Goal: Information Seeking & Learning: Learn about a topic

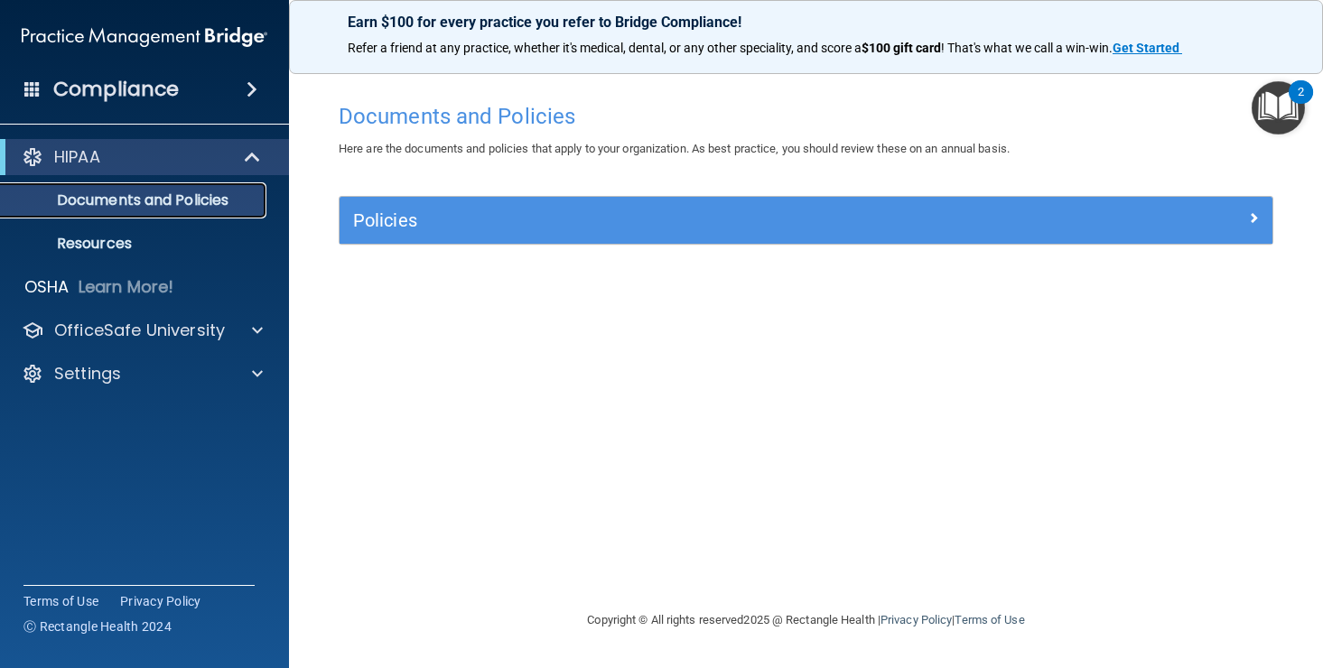
click at [165, 201] on p "Documents and Policies" at bounding box center [135, 200] width 247 height 18
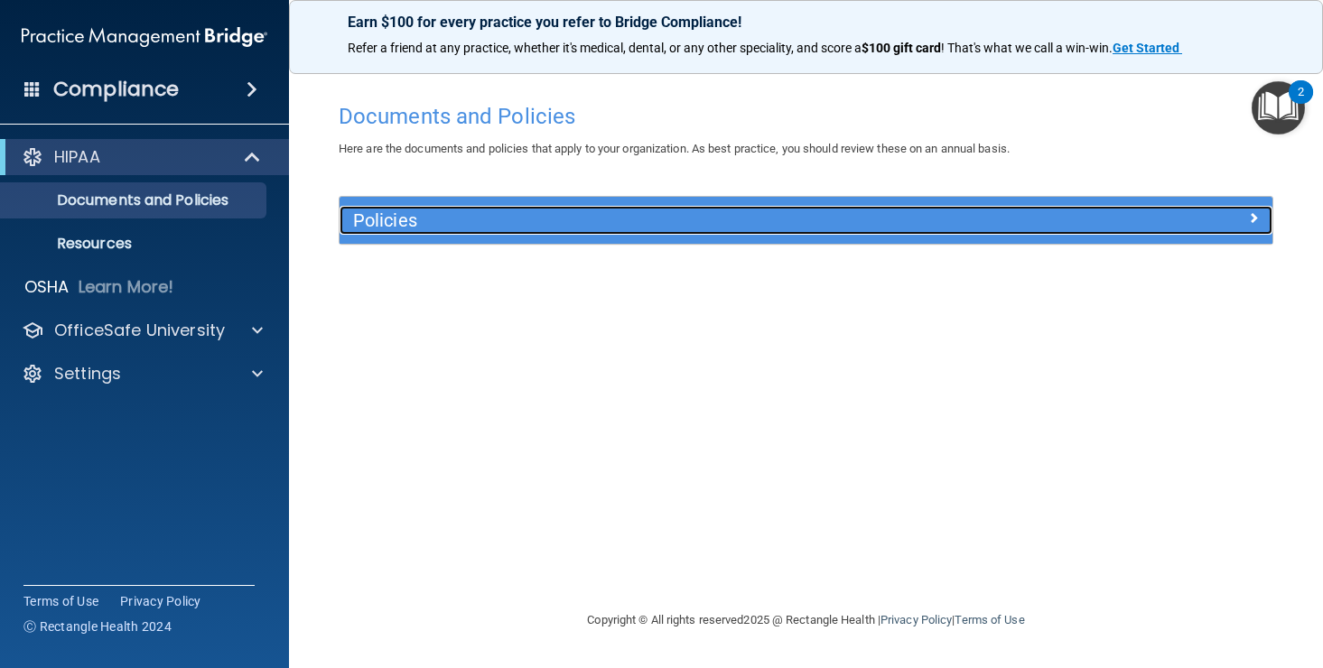
click at [389, 226] on h5 "Policies" at bounding box center [689, 220] width 673 height 20
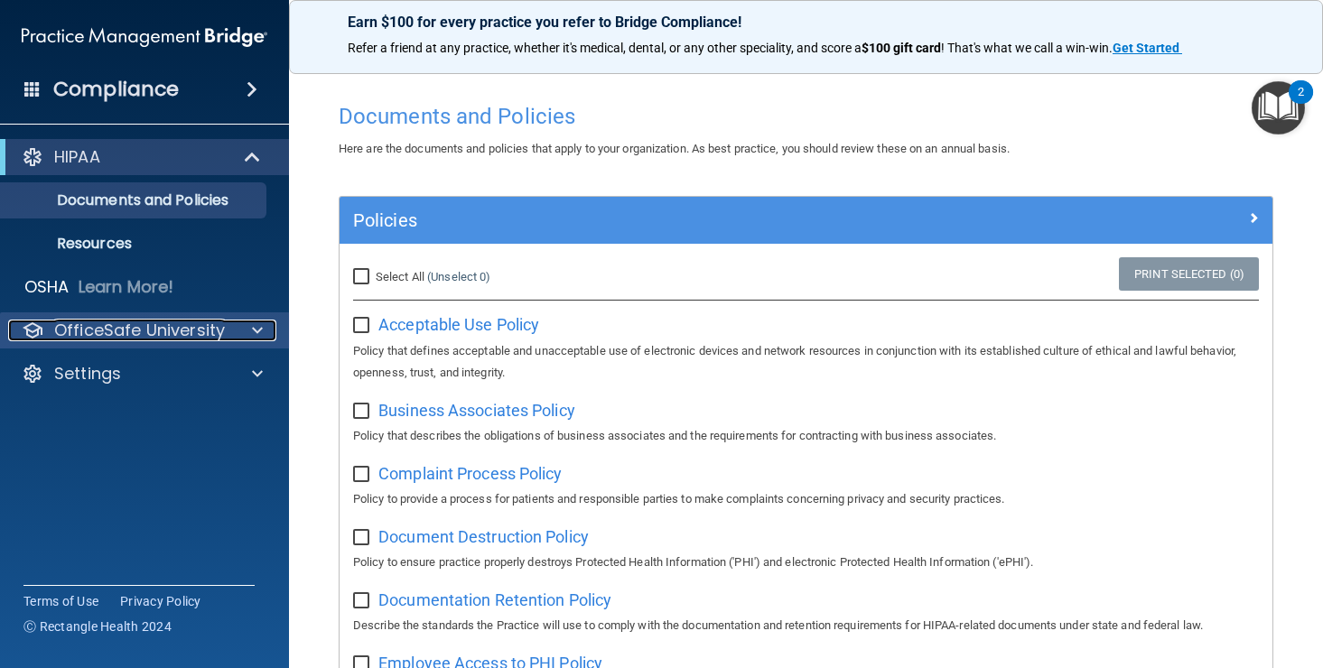
click at [94, 331] on p "OfficeSafe University" at bounding box center [139, 331] width 171 height 22
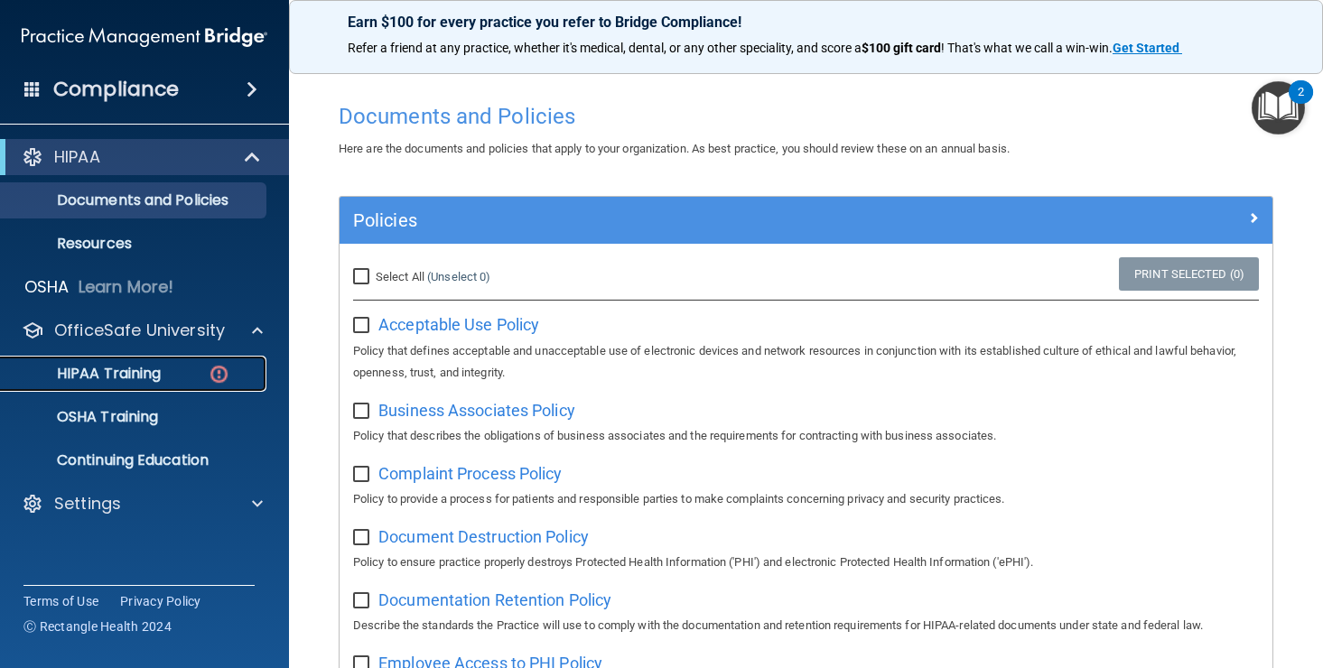
click at [100, 381] on p "HIPAA Training" at bounding box center [86, 374] width 149 height 18
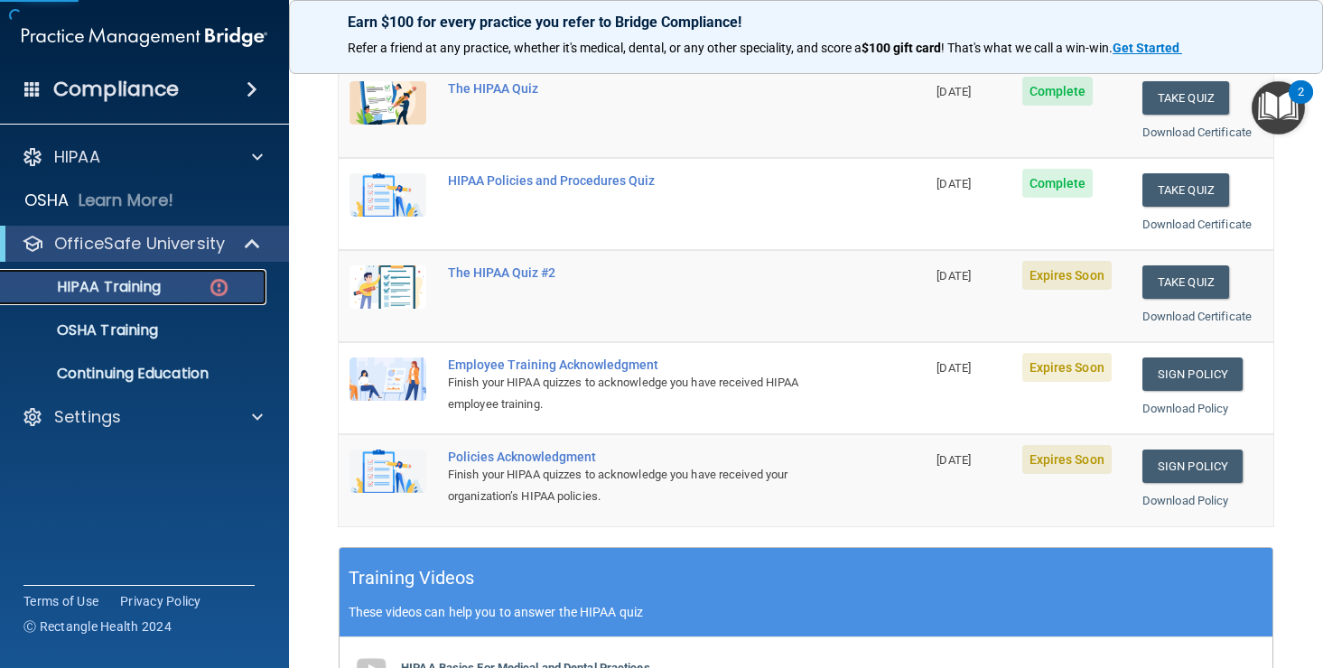
scroll to position [276, 0]
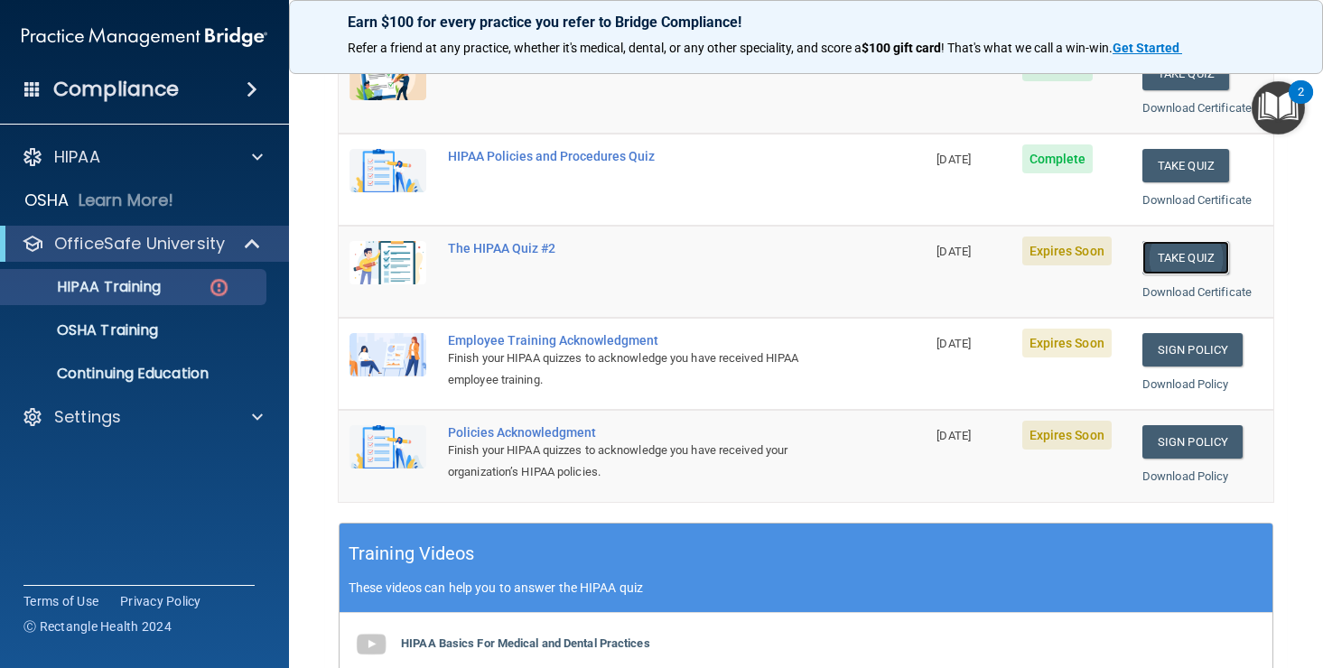
click at [1198, 260] on button "Take Quiz" at bounding box center [1186, 257] width 87 height 33
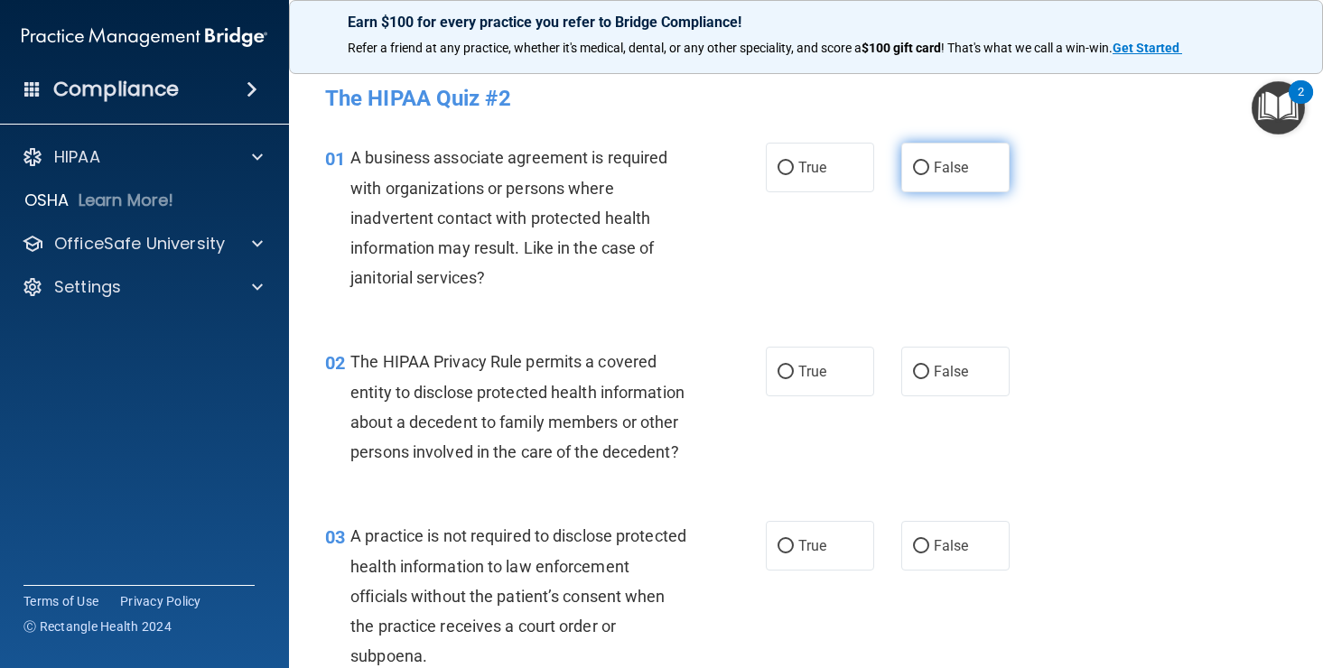
click at [930, 167] on label "False" at bounding box center [955, 168] width 108 height 50
click at [929, 167] on input "False" at bounding box center [921, 169] width 16 height 14
radio input "true"
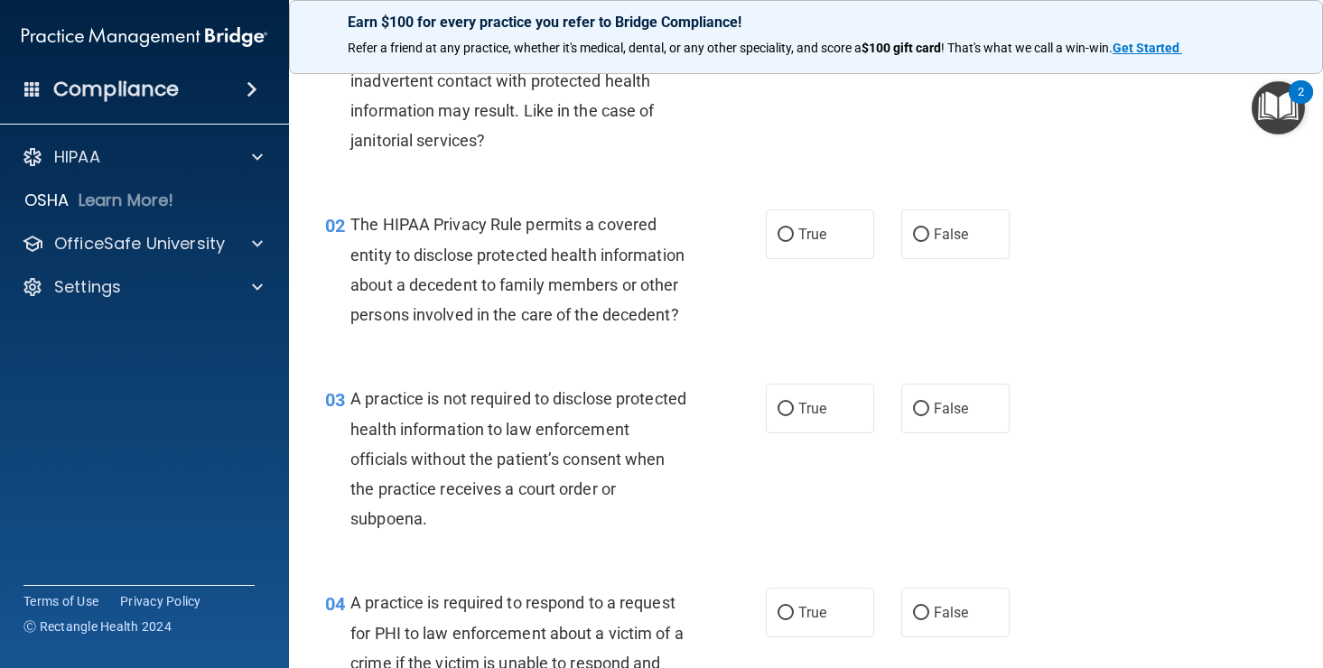
scroll to position [153, 0]
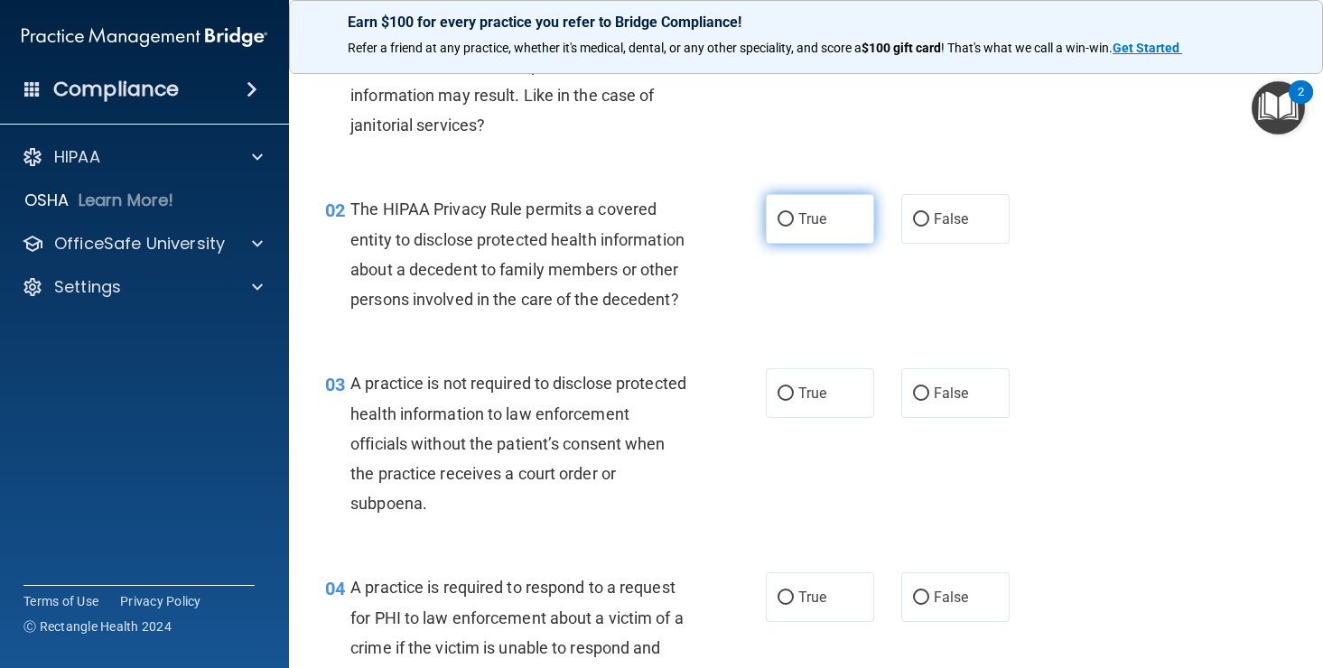
click at [787, 213] on input "True" at bounding box center [786, 220] width 16 height 14
radio input "true"
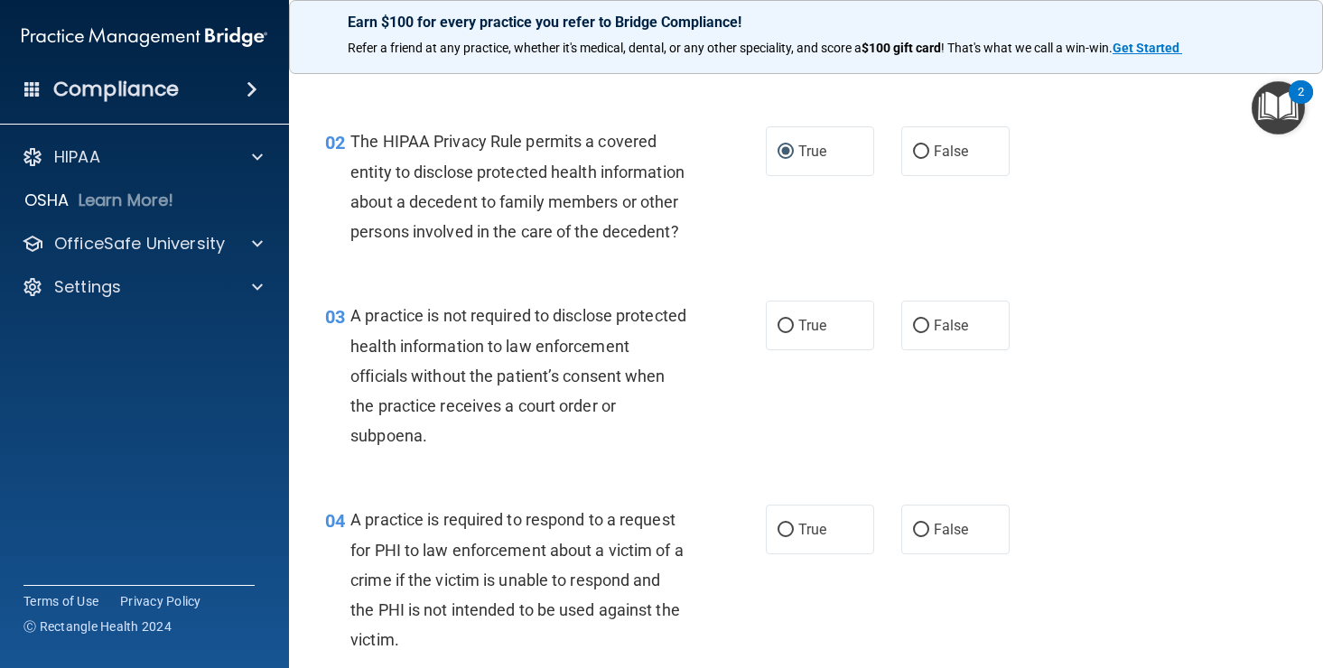
scroll to position [227, 0]
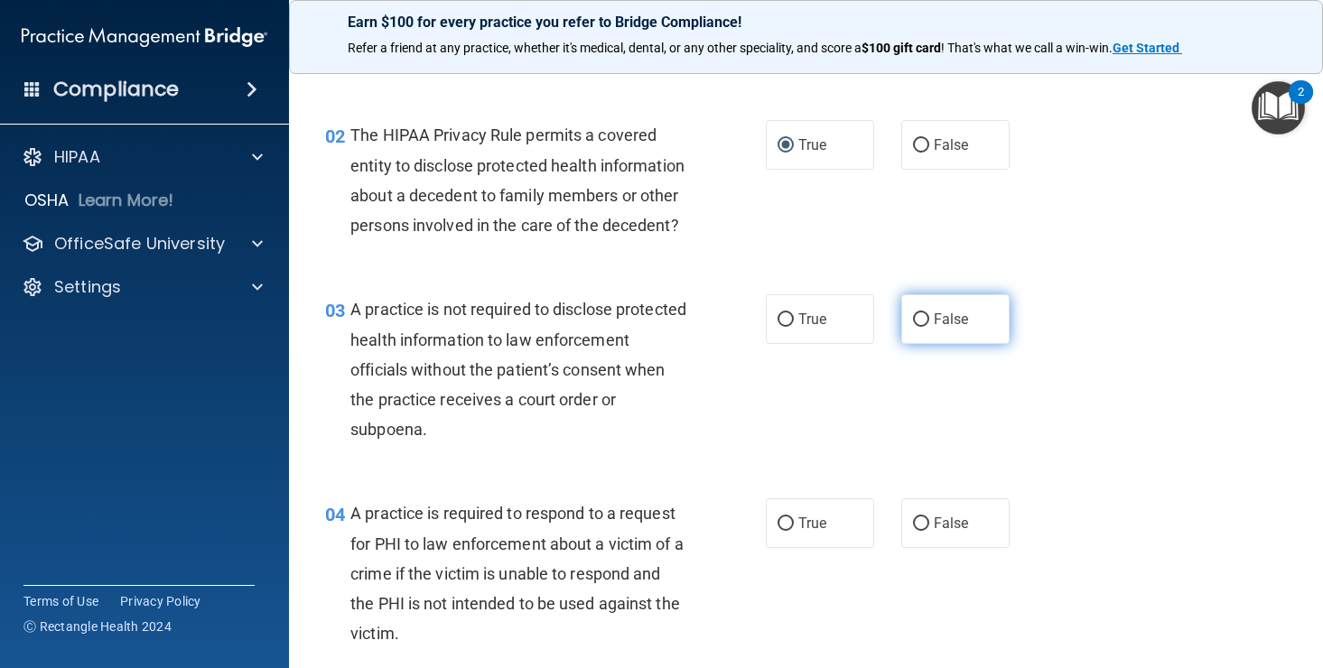
click at [934, 327] on span "False" at bounding box center [951, 319] width 35 height 17
click at [929, 327] on input "False" at bounding box center [921, 320] width 16 height 14
radio input "true"
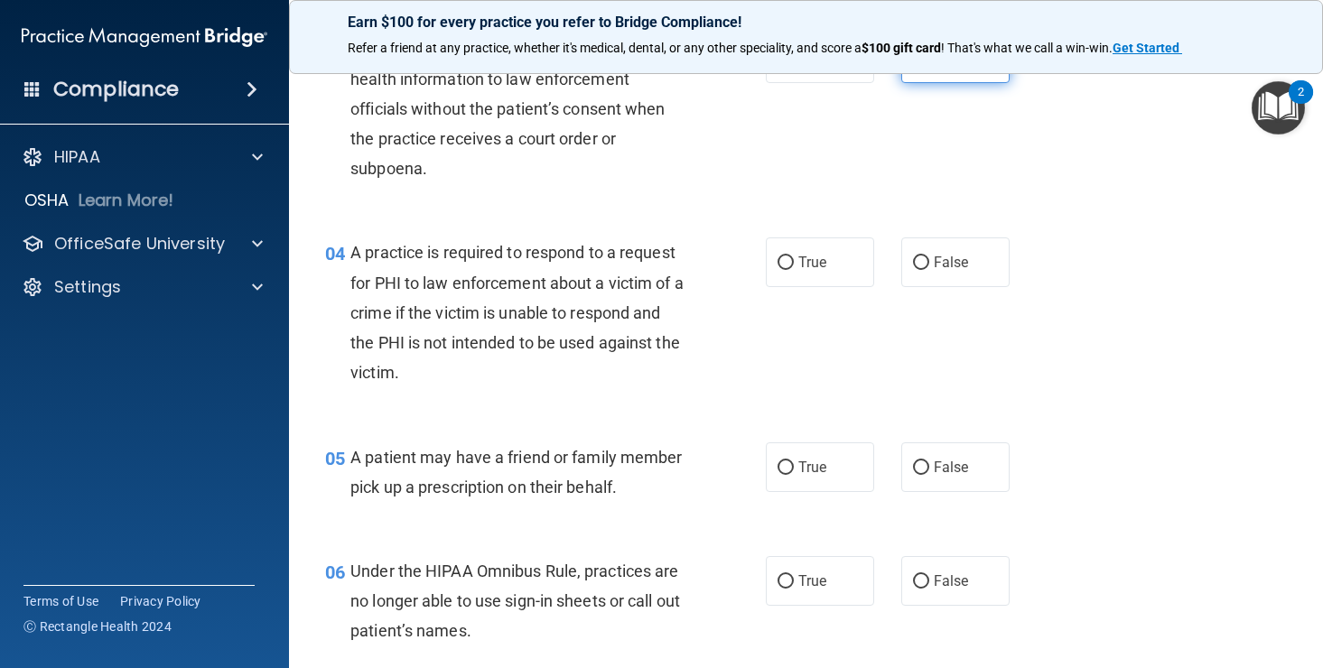
scroll to position [491, 0]
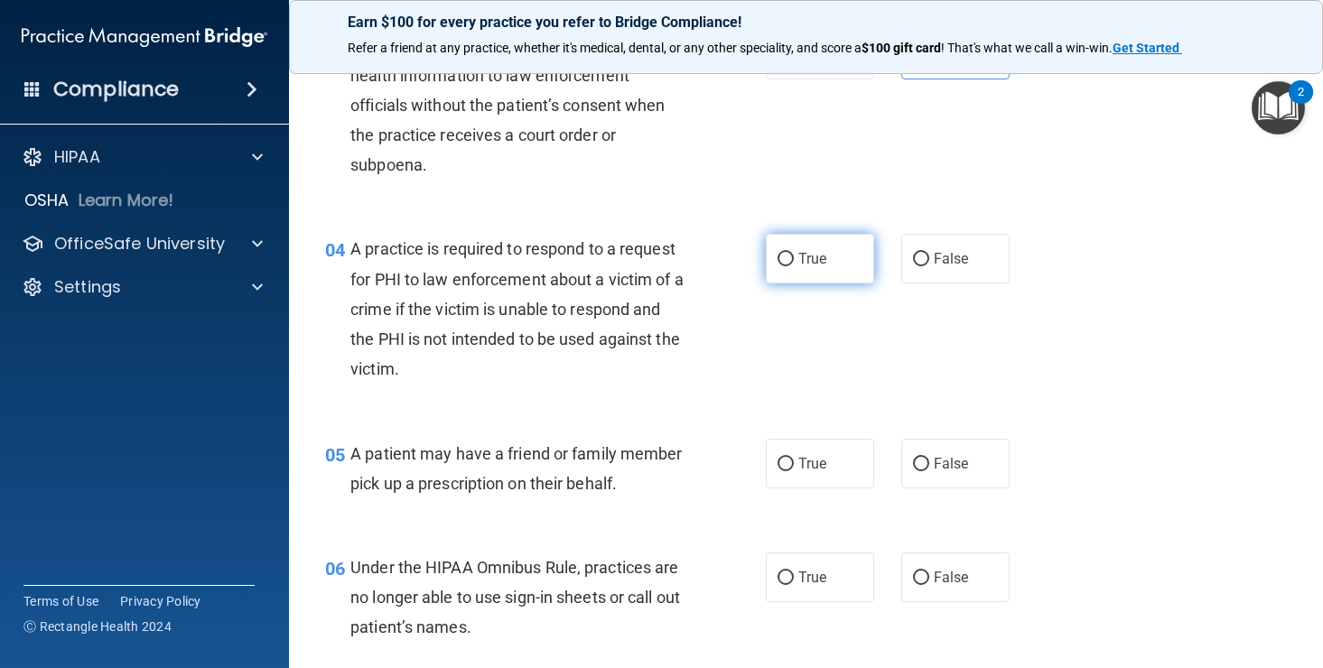
click at [782, 258] on input "True" at bounding box center [786, 260] width 16 height 14
radio input "true"
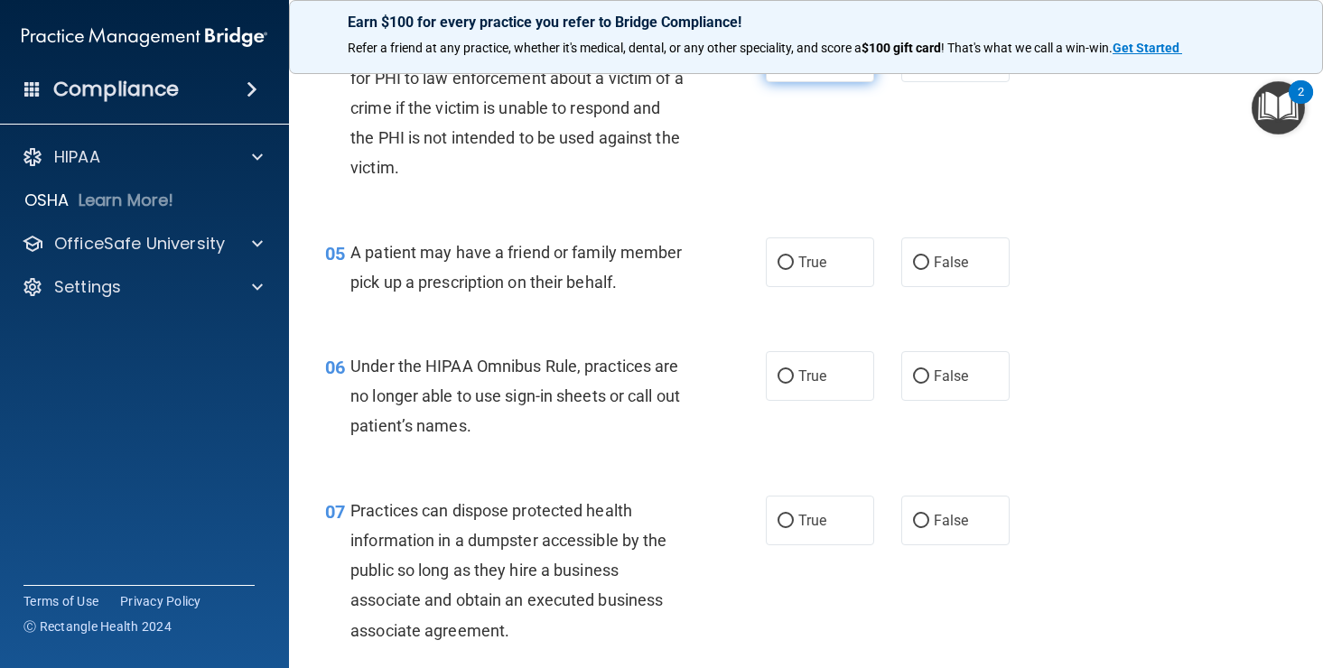
scroll to position [695, 0]
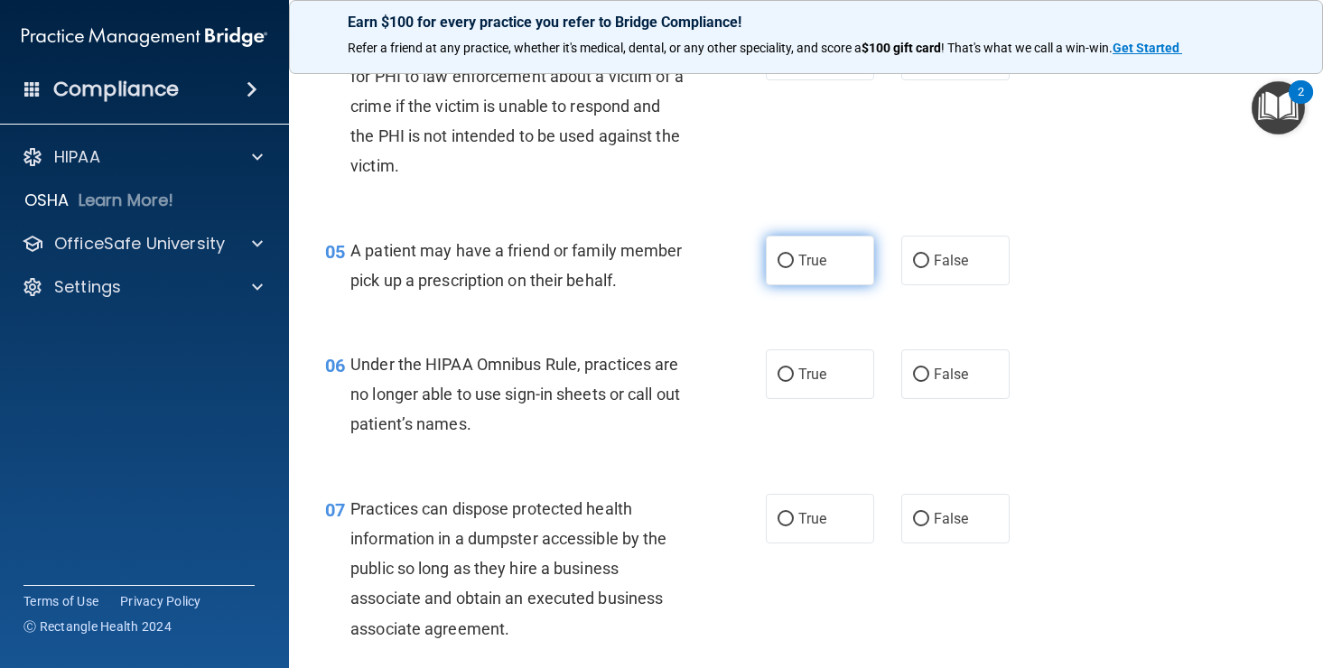
click at [785, 259] on input "True" at bounding box center [786, 262] width 16 height 14
radio input "true"
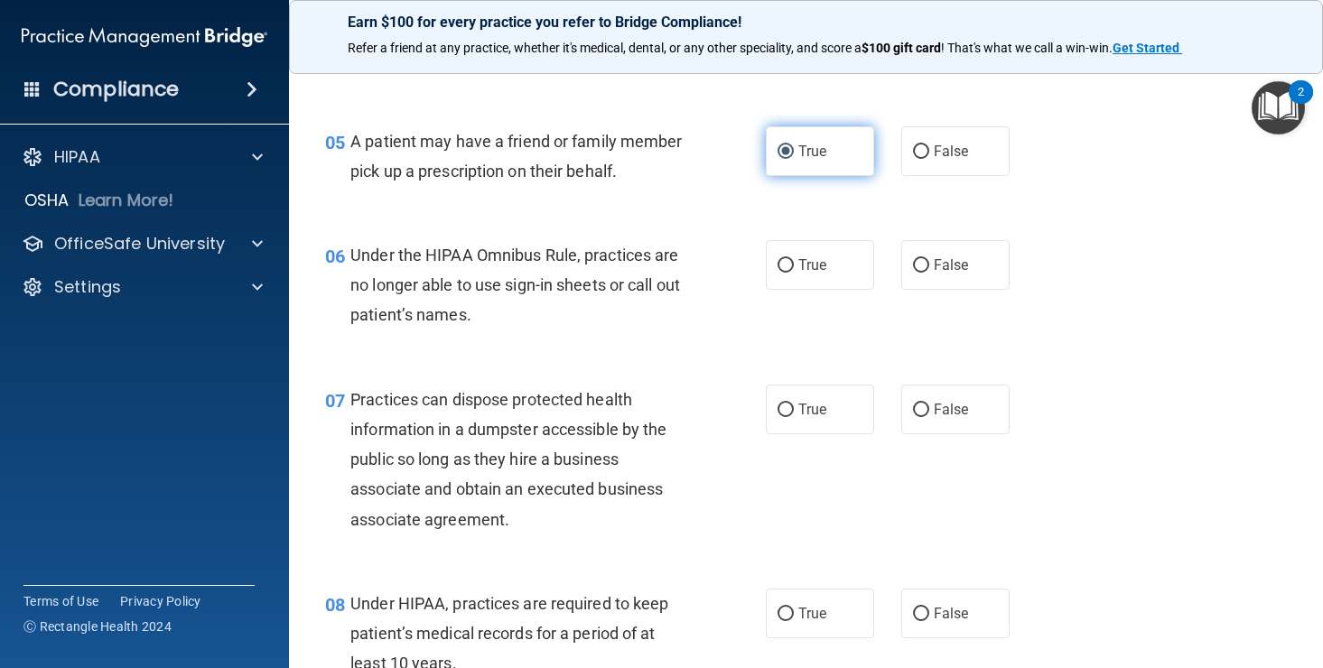
scroll to position [808, 0]
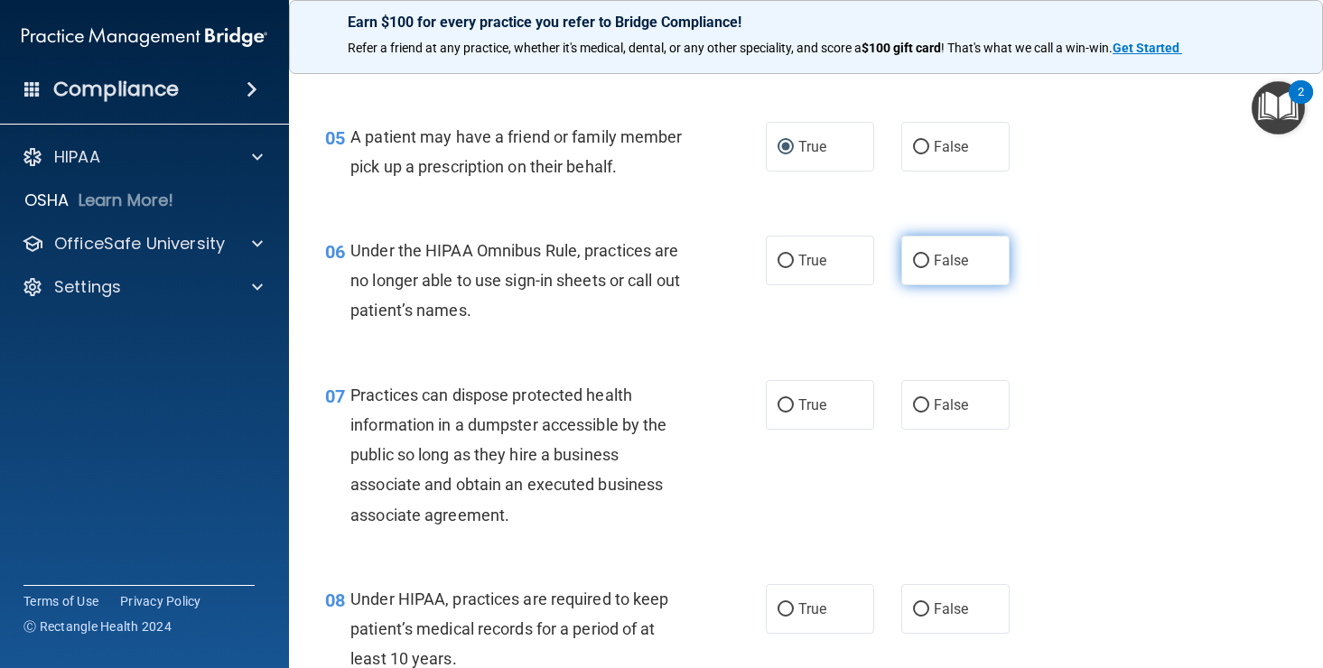
click at [925, 259] on input "False" at bounding box center [921, 262] width 16 height 14
radio input "true"
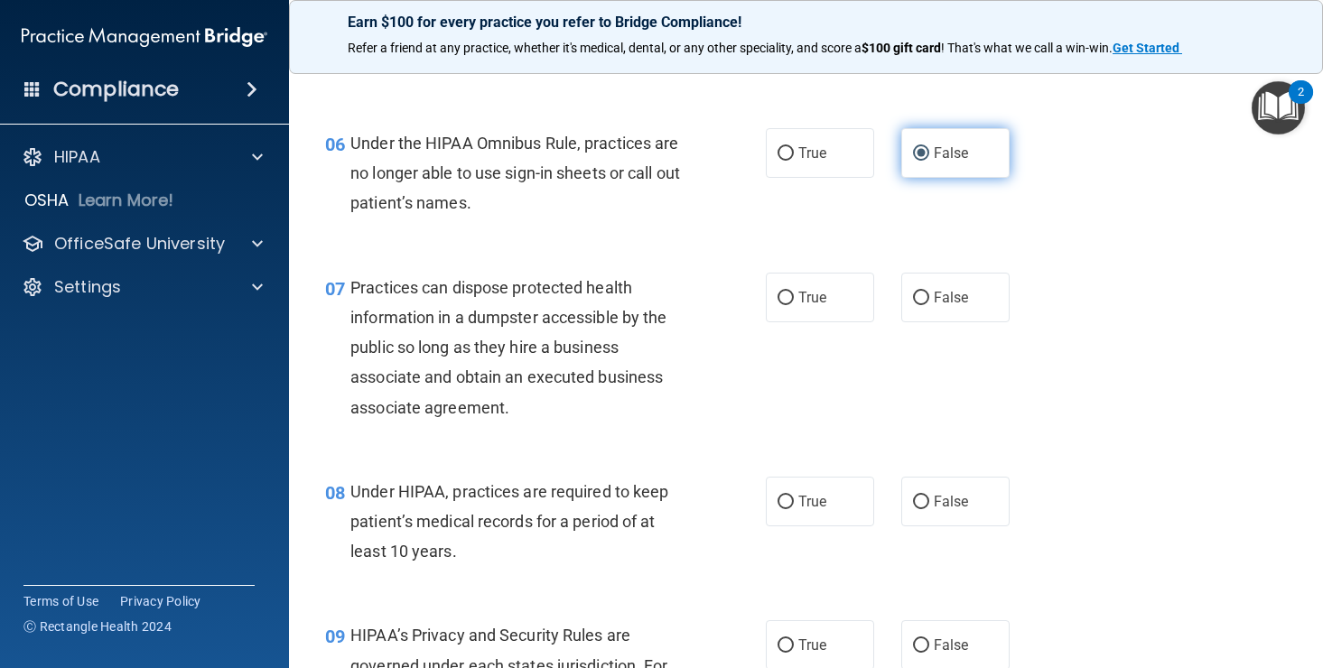
scroll to position [926, 0]
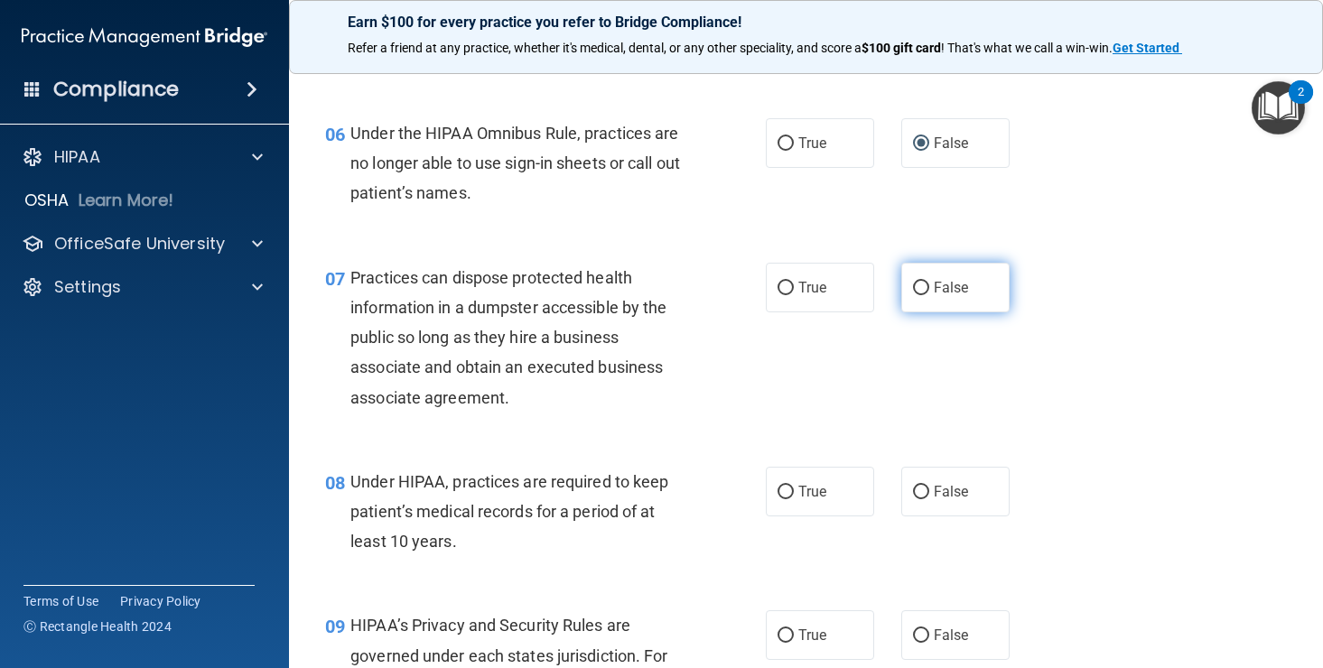
click at [928, 278] on label "False" at bounding box center [955, 288] width 108 height 50
click at [928, 282] on input "False" at bounding box center [921, 289] width 16 height 14
radio input "true"
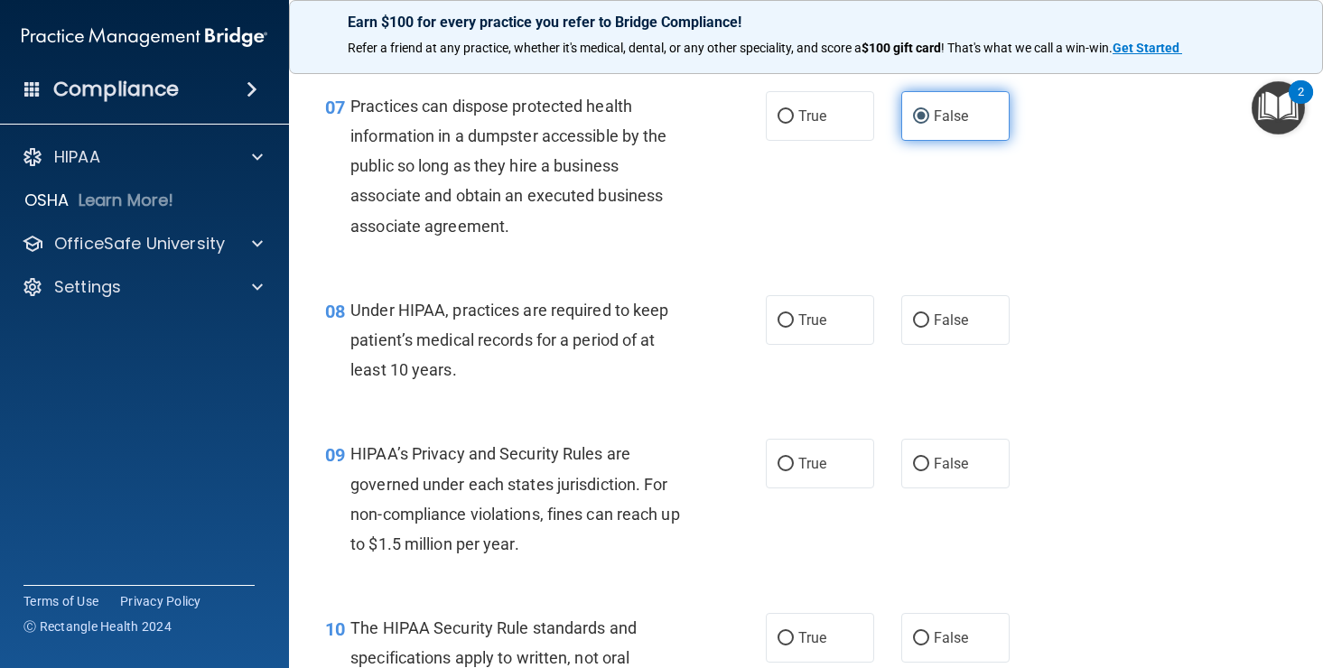
scroll to position [1116, 0]
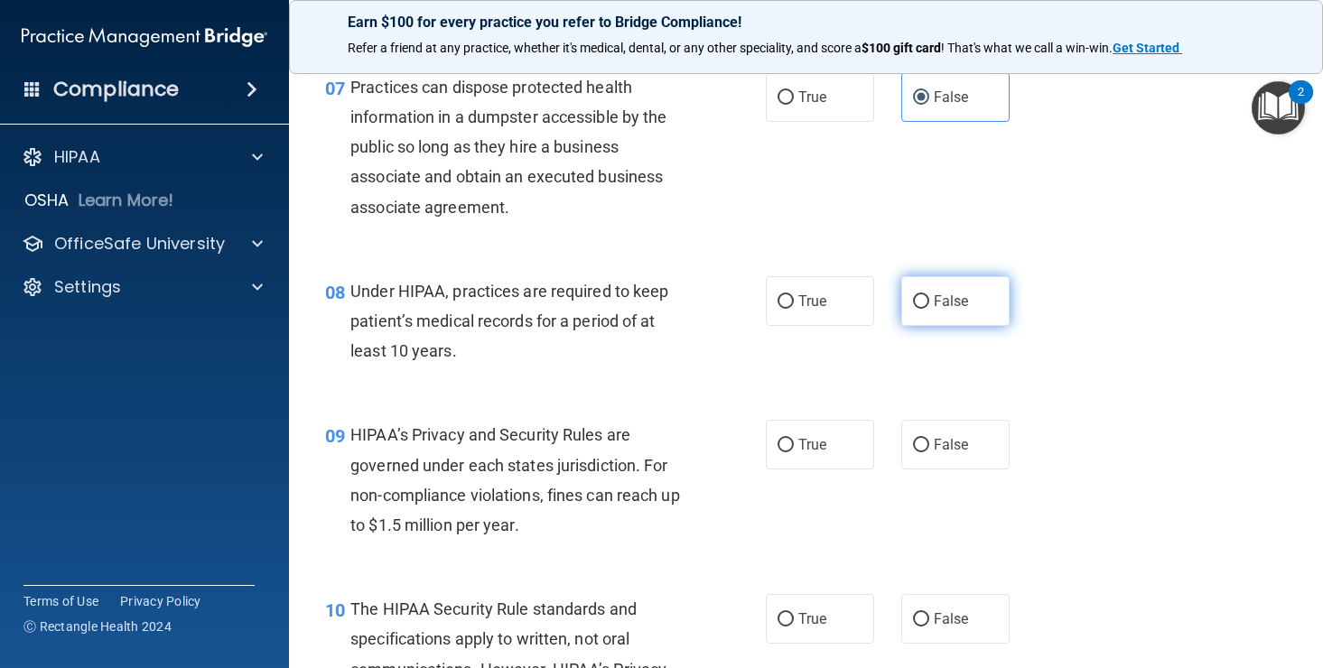
click at [930, 302] on label "False" at bounding box center [955, 301] width 108 height 50
click at [929, 302] on input "False" at bounding box center [921, 302] width 16 height 14
radio input "true"
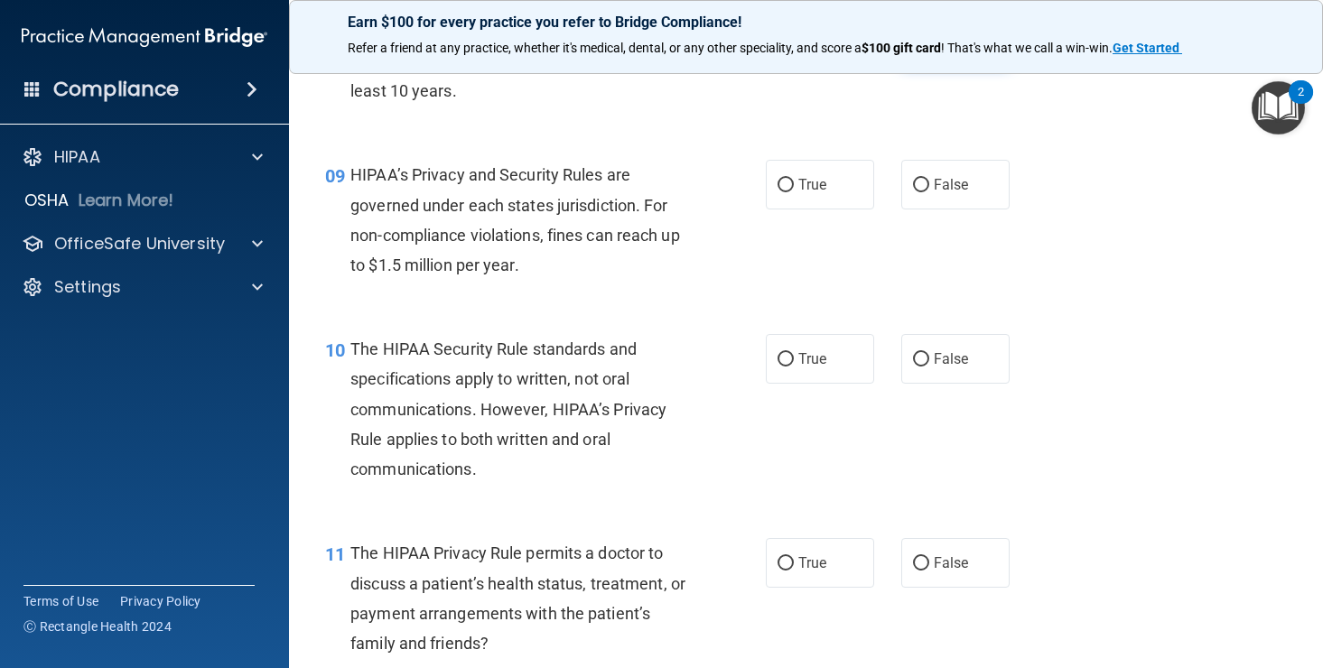
scroll to position [1376, 0]
click at [785, 186] on input "True" at bounding box center [786, 186] width 16 height 14
radio input "true"
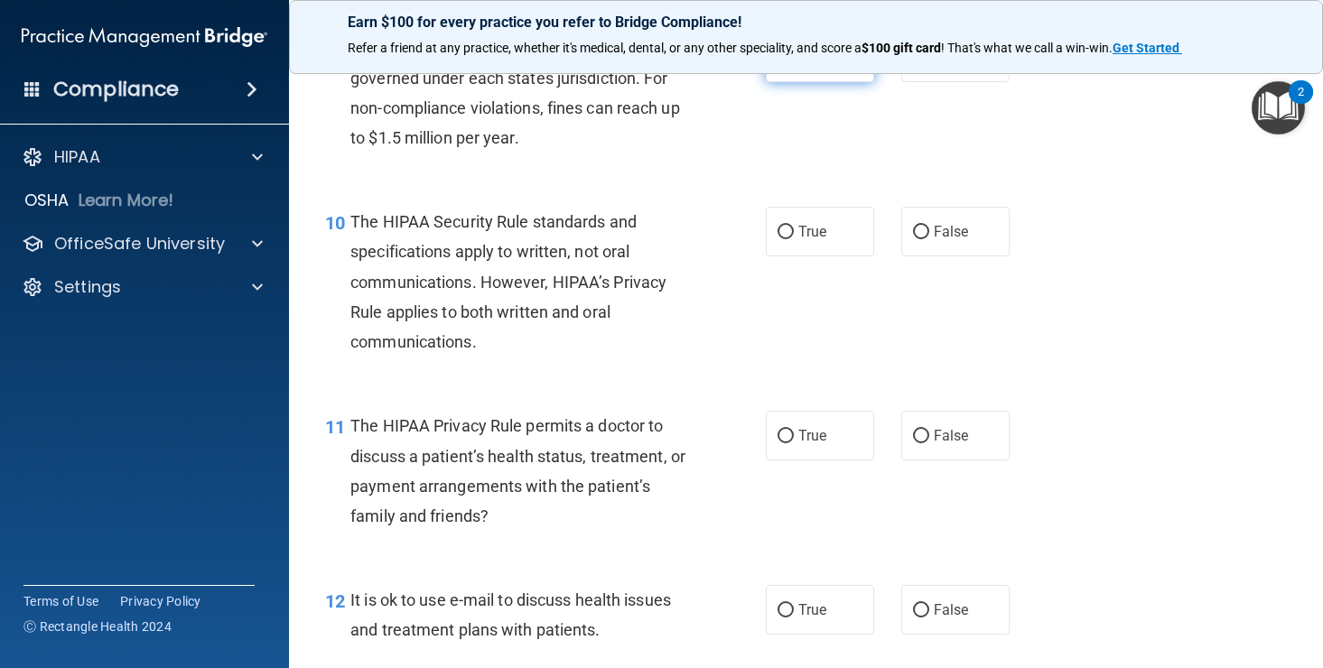
scroll to position [1509, 0]
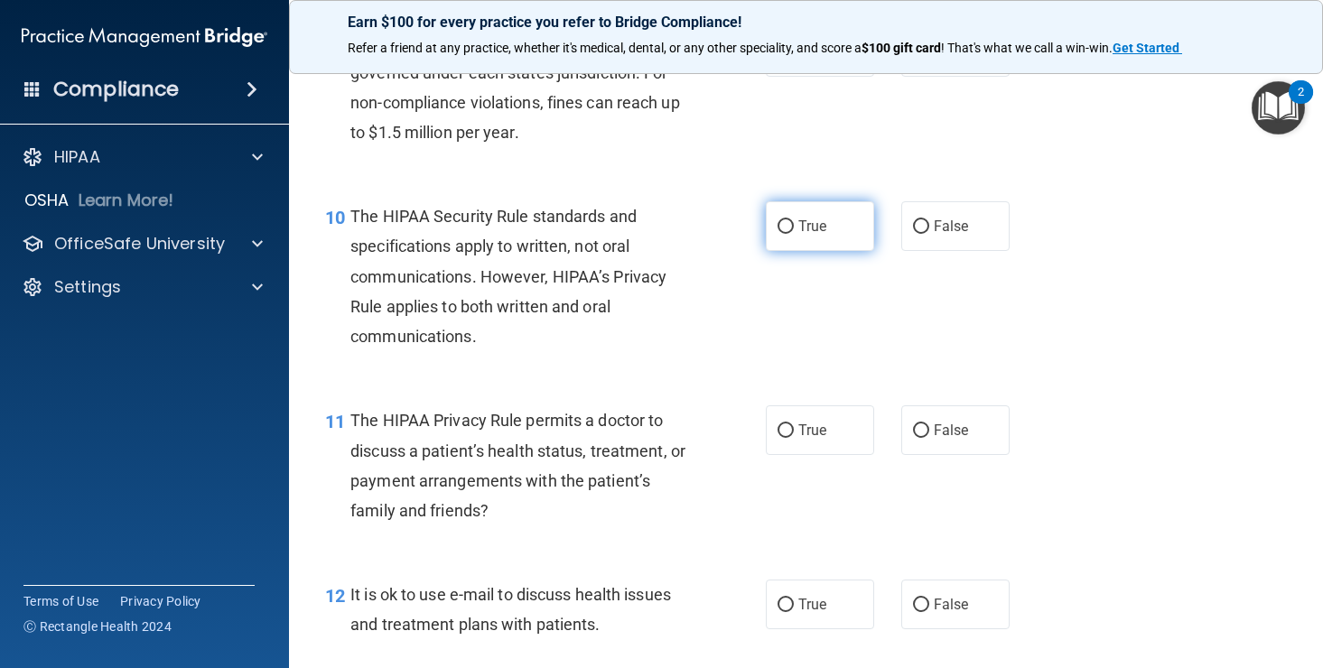
click at [785, 225] on input "True" at bounding box center [786, 227] width 16 height 14
radio input "true"
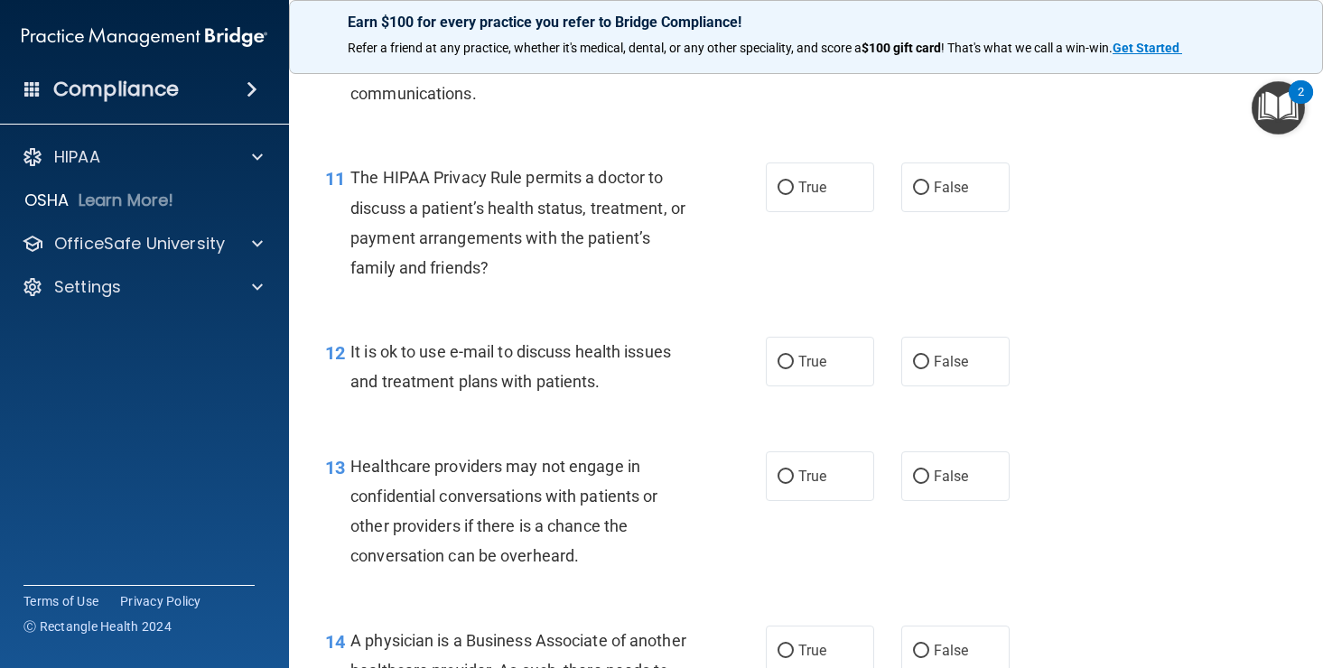
scroll to position [1763, 0]
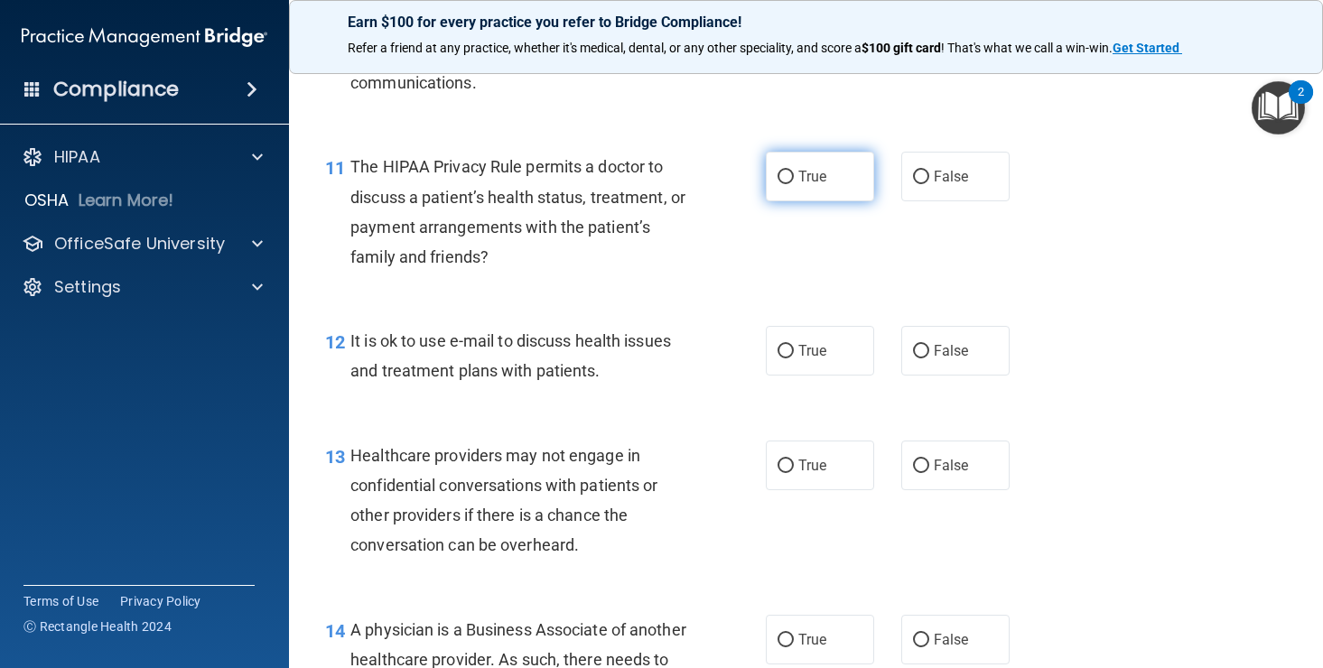
click at [788, 174] on input "True" at bounding box center [786, 178] width 16 height 14
radio input "true"
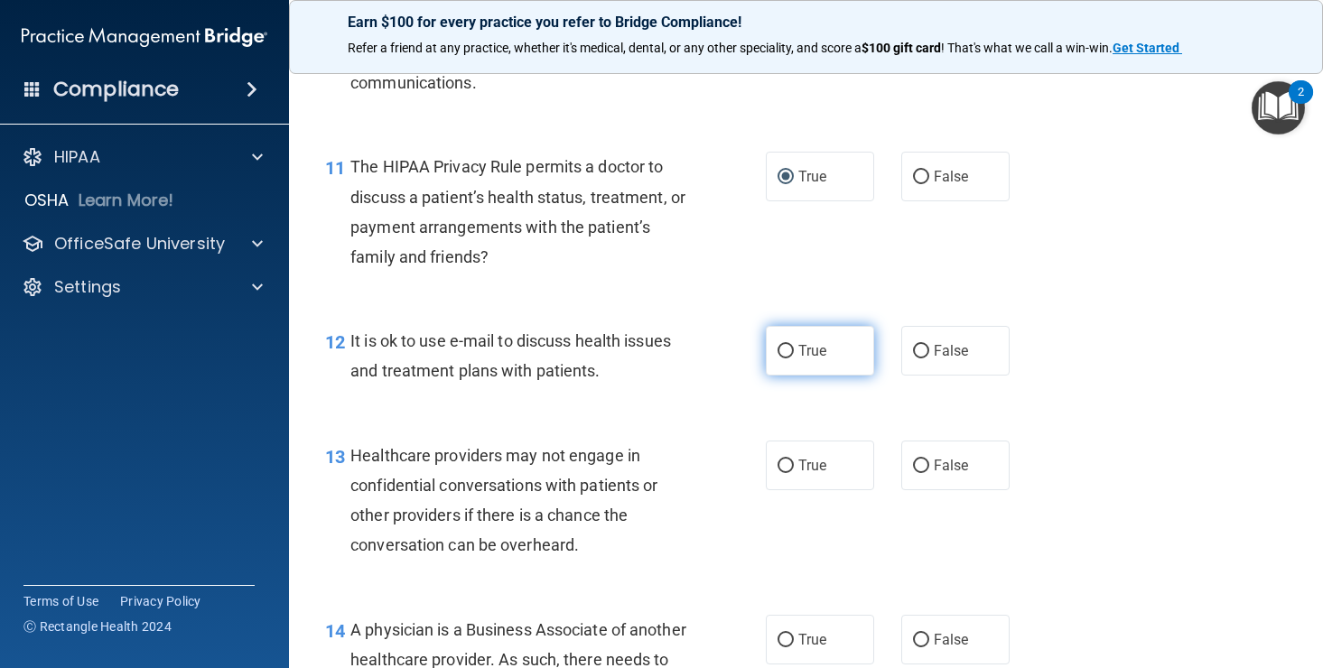
click at [801, 351] on span "True" at bounding box center [812, 350] width 28 height 17
click at [794, 351] on input "True" at bounding box center [786, 352] width 16 height 14
radio input "true"
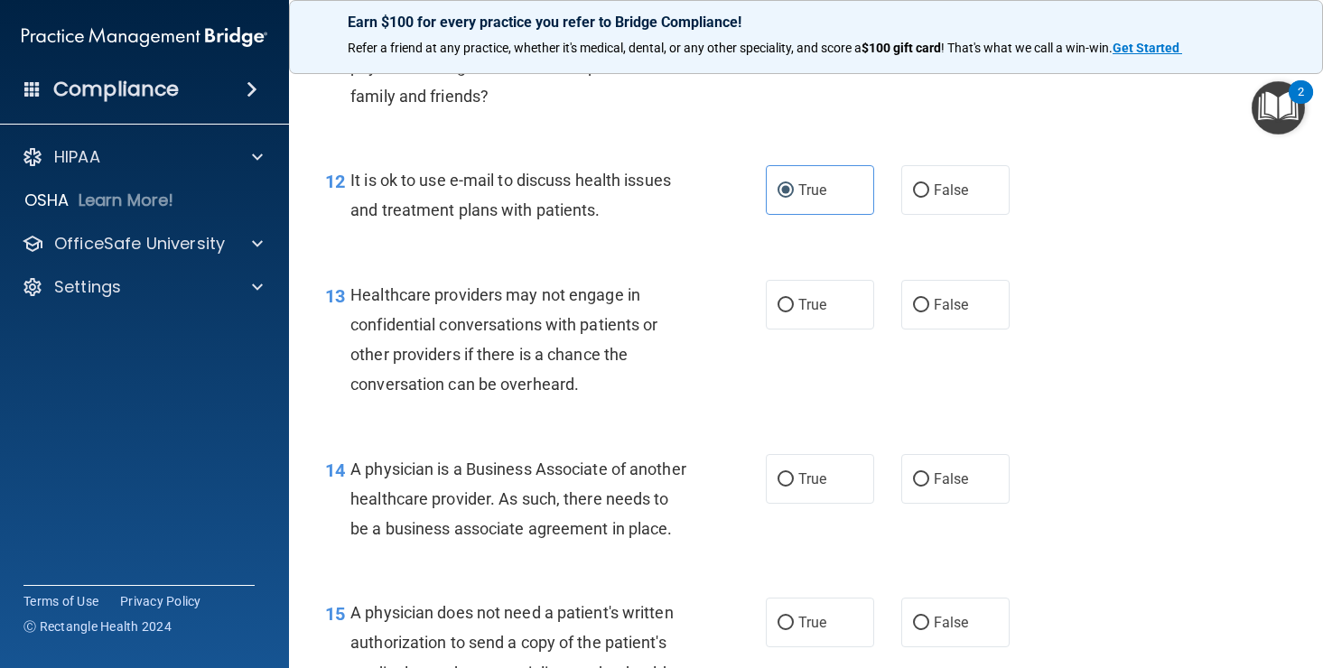
scroll to position [1937, 0]
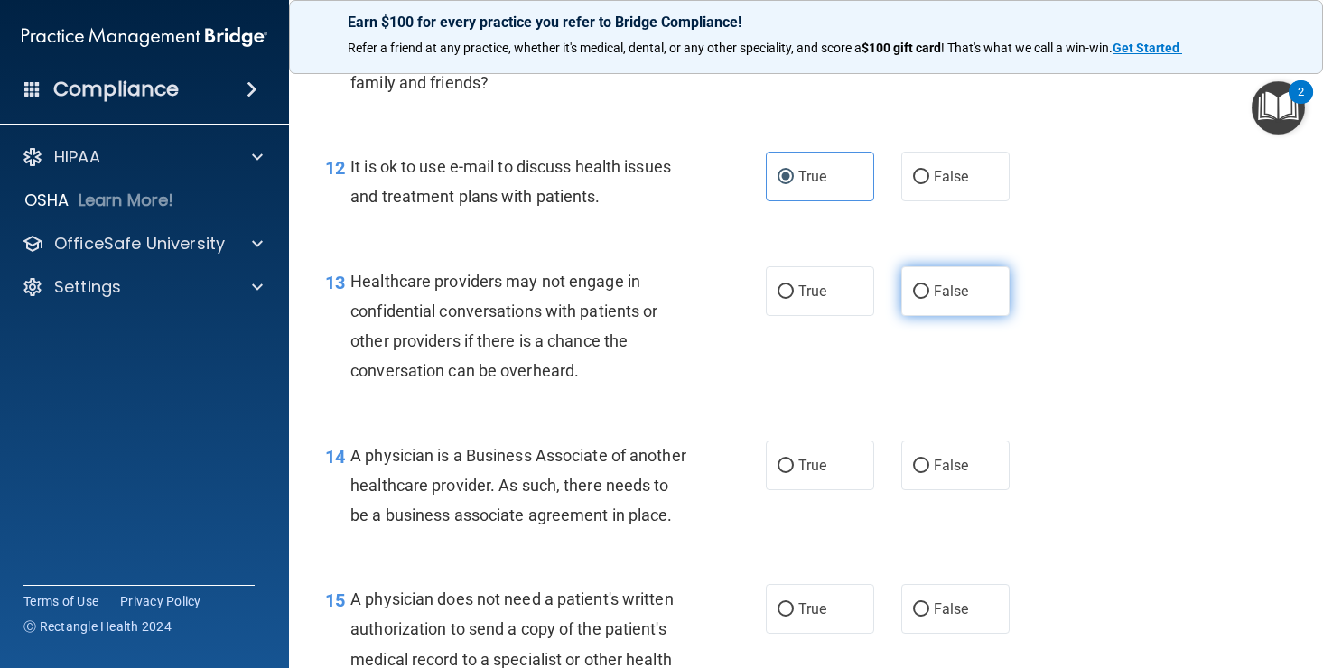
click at [927, 288] on input "False" at bounding box center [921, 292] width 16 height 14
radio input "true"
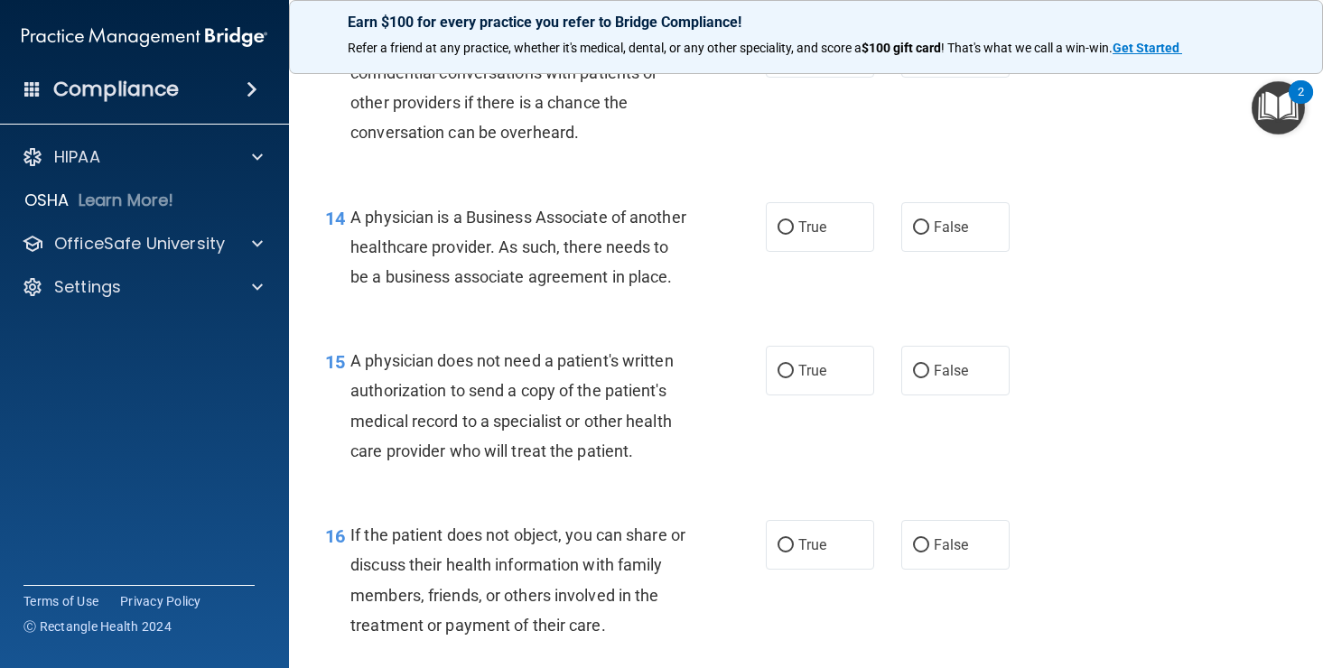
scroll to position [2177, 0]
click at [943, 226] on span "False" at bounding box center [951, 226] width 35 height 17
click at [929, 226] on input "False" at bounding box center [921, 227] width 16 height 14
radio input "true"
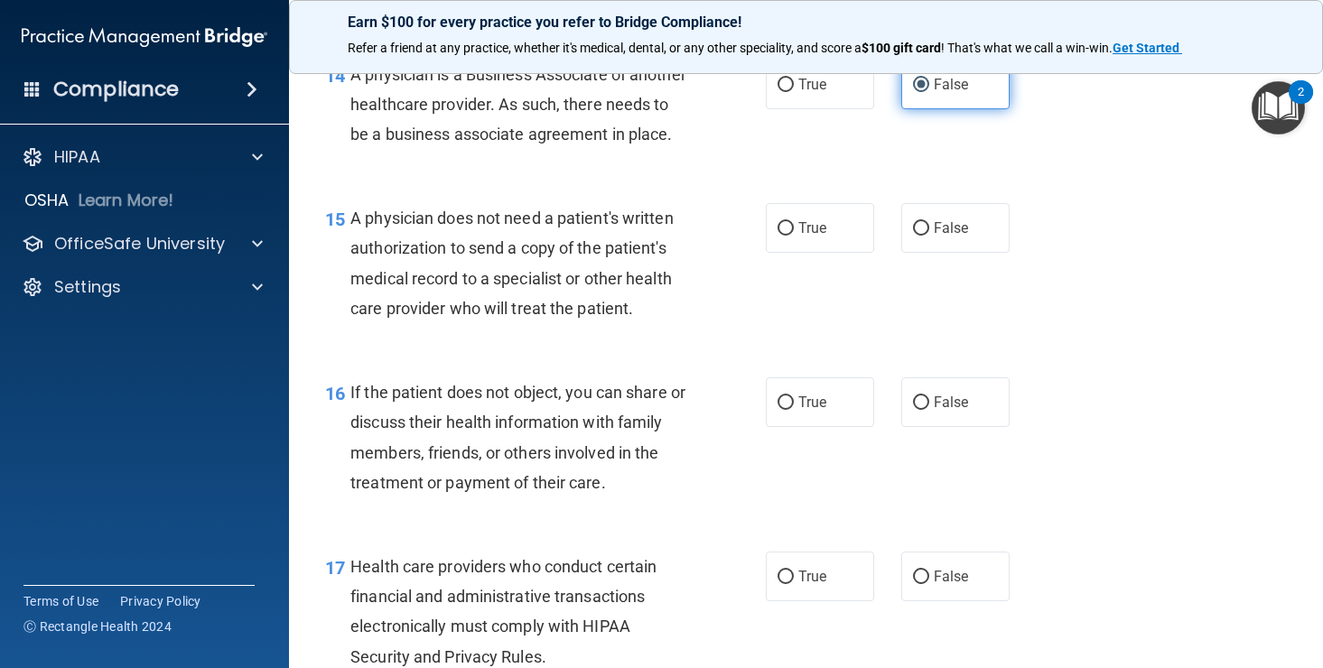
scroll to position [2323, 0]
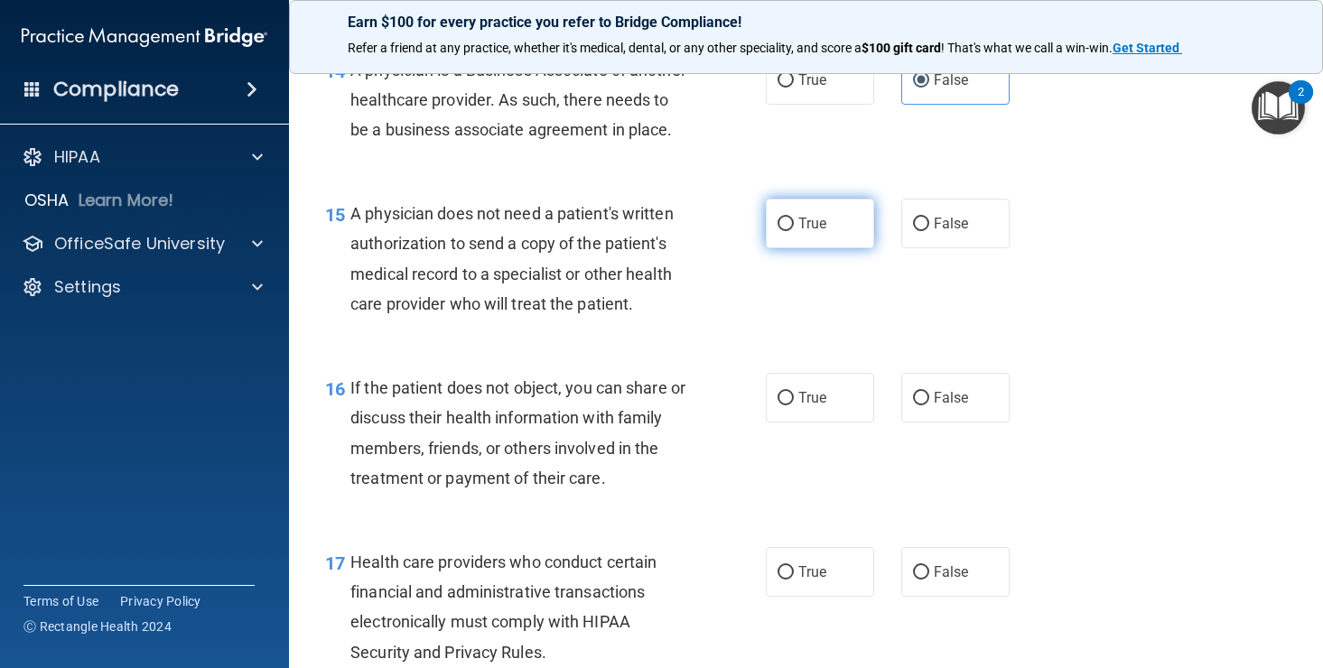
click at [790, 248] on label "True" at bounding box center [820, 224] width 108 height 50
click at [790, 231] on input "True" at bounding box center [786, 225] width 16 height 14
radio input "true"
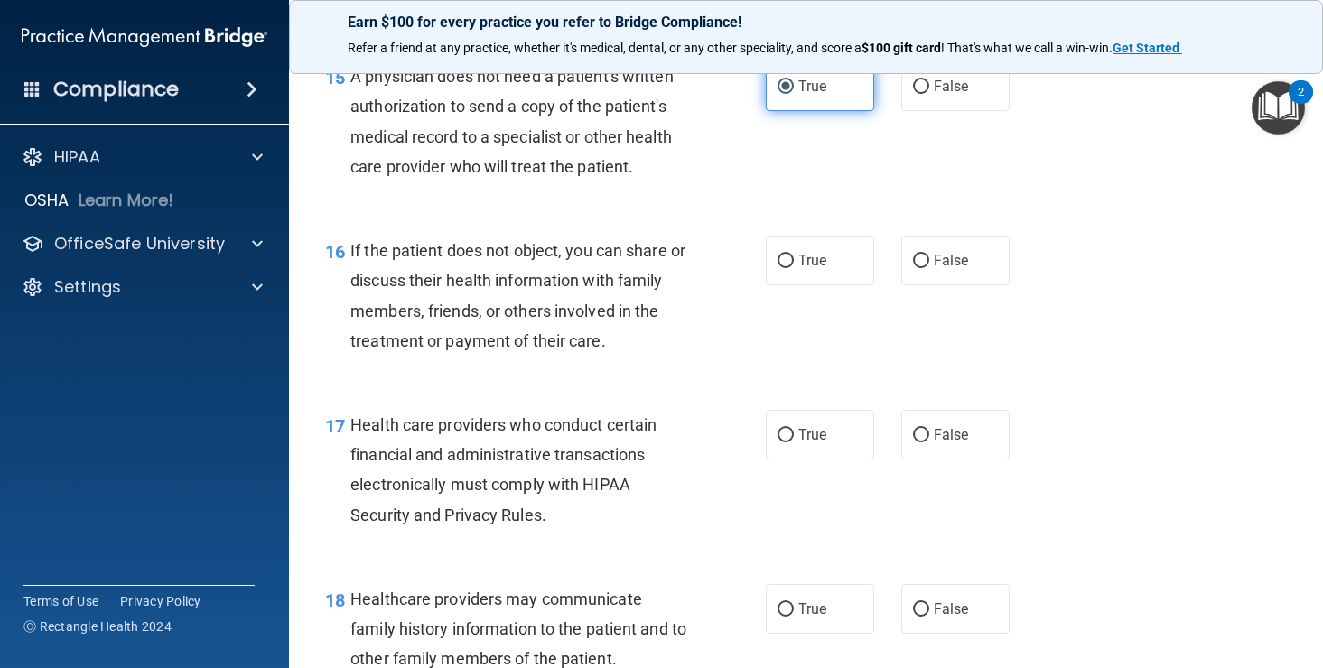
scroll to position [2467, 0]
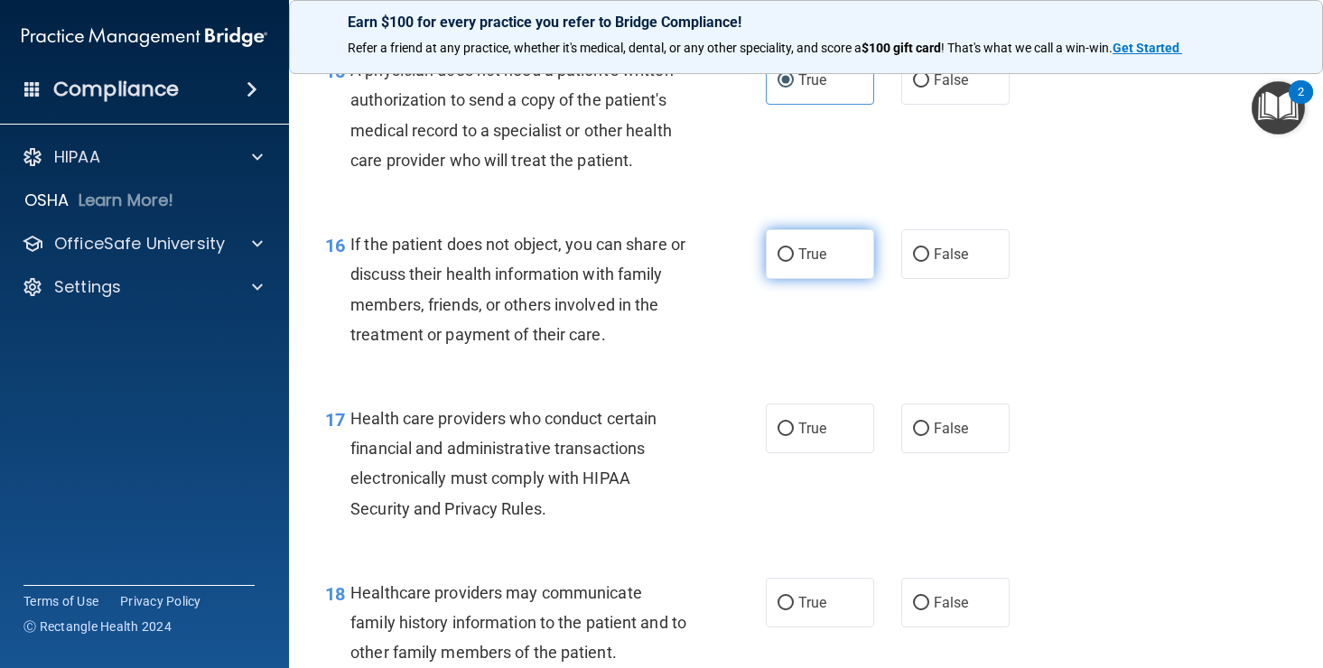
click at [788, 279] on label "True" at bounding box center [820, 254] width 108 height 50
click at [788, 262] on input "True" at bounding box center [786, 255] width 16 height 14
radio input "true"
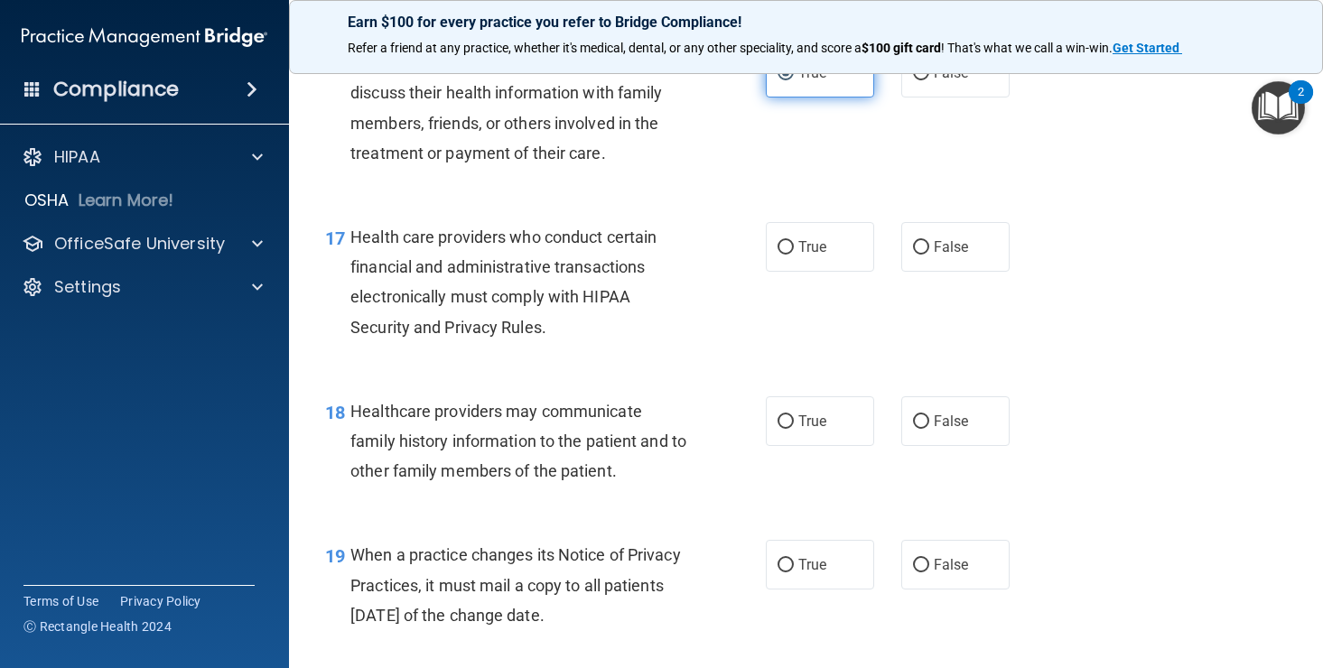
scroll to position [2647, 0]
click at [785, 256] on input "True" at bounding box center [786, 249] width 16 height 14
radio input "true"
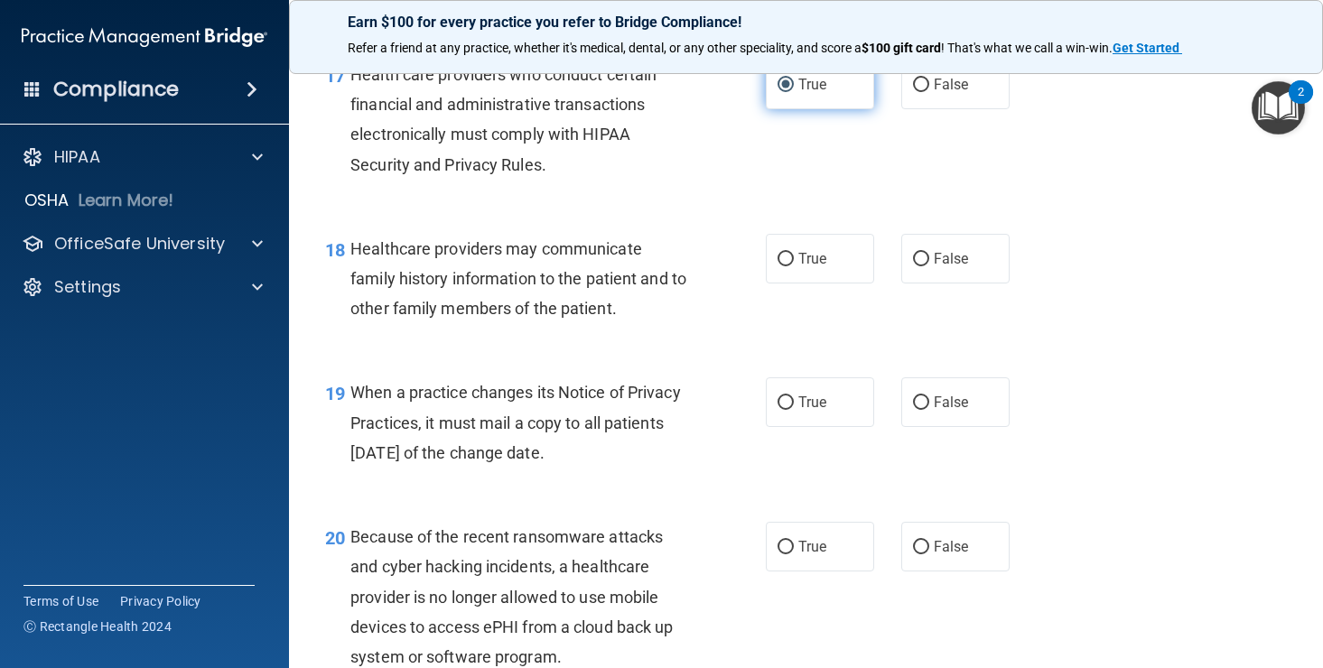
scroll to position [2811, 0]
click at [790, 266] on input "True" at bounding box center [786, 260] width 16 height 14
radio input "true"
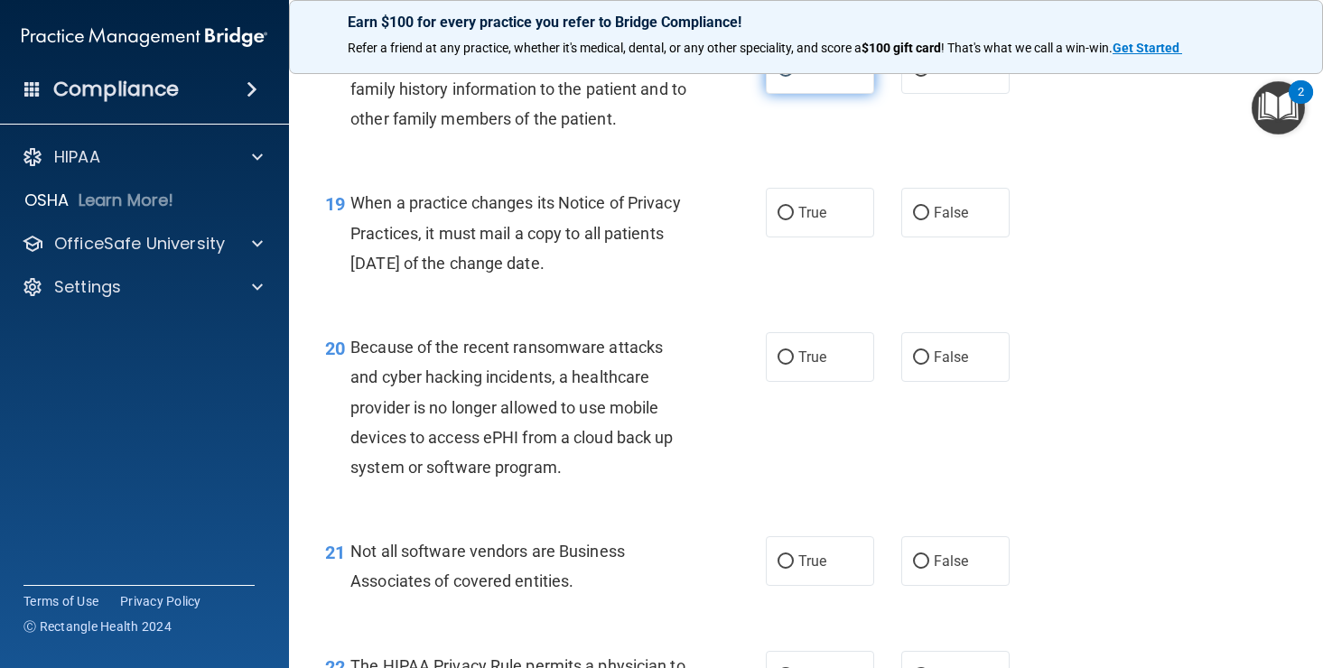
scroll to position [3003, 0]
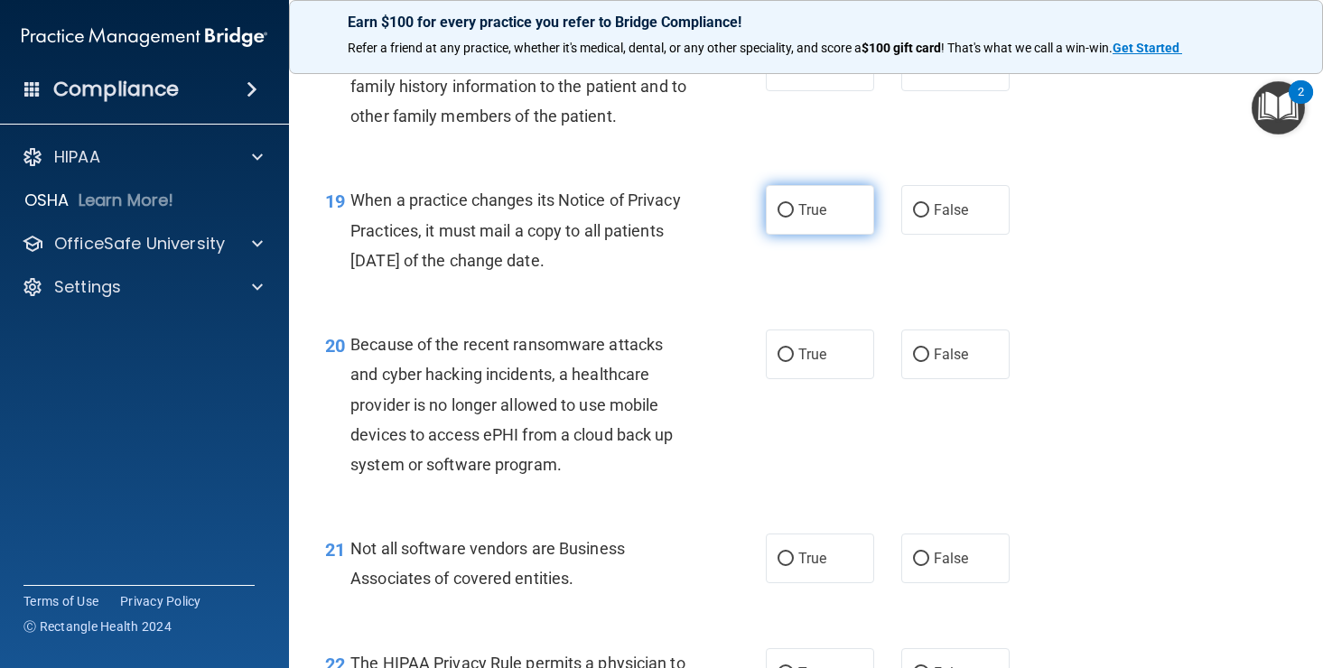
click at [778, 219] on label "True" at bounding box center [820, 210] width 108 height 50
click at [778, 218] on input "True" at bounding box center [786, 211] width 16 height 14
radio input "true"
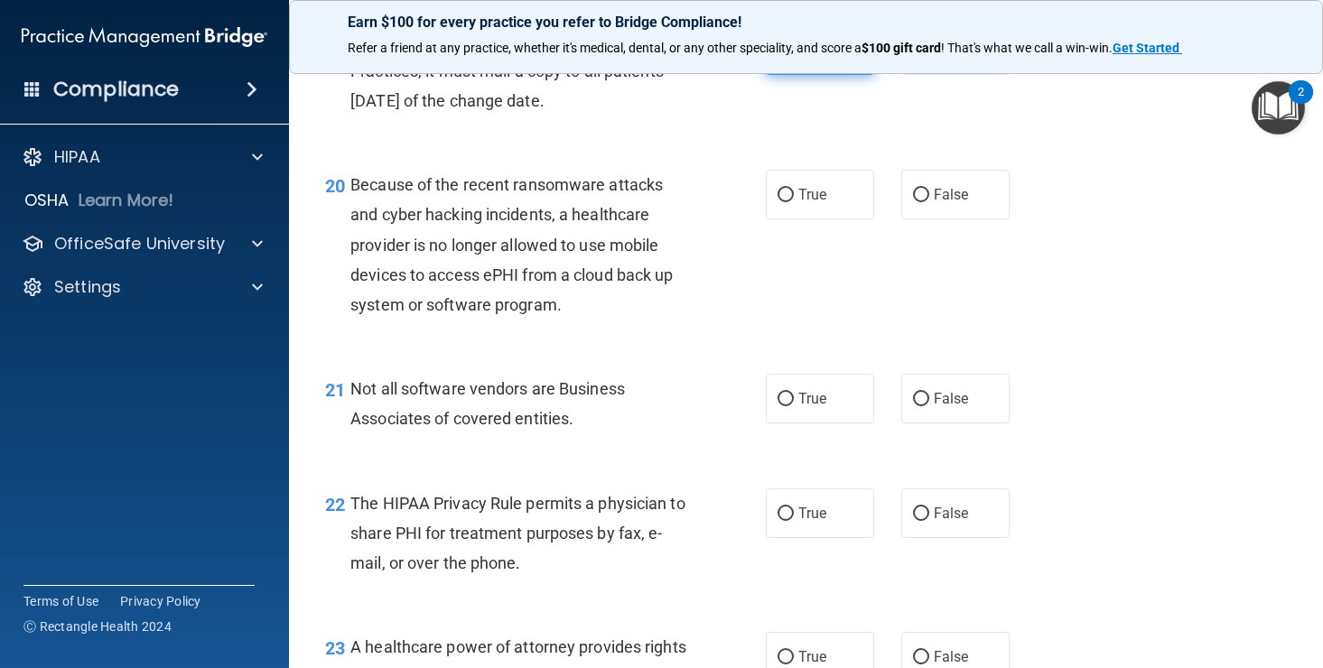
scroll to position [3164, 0]
click at [921, 201] on input "False" at bounding box center [921, 195] width 16 height 14
radio input "true"
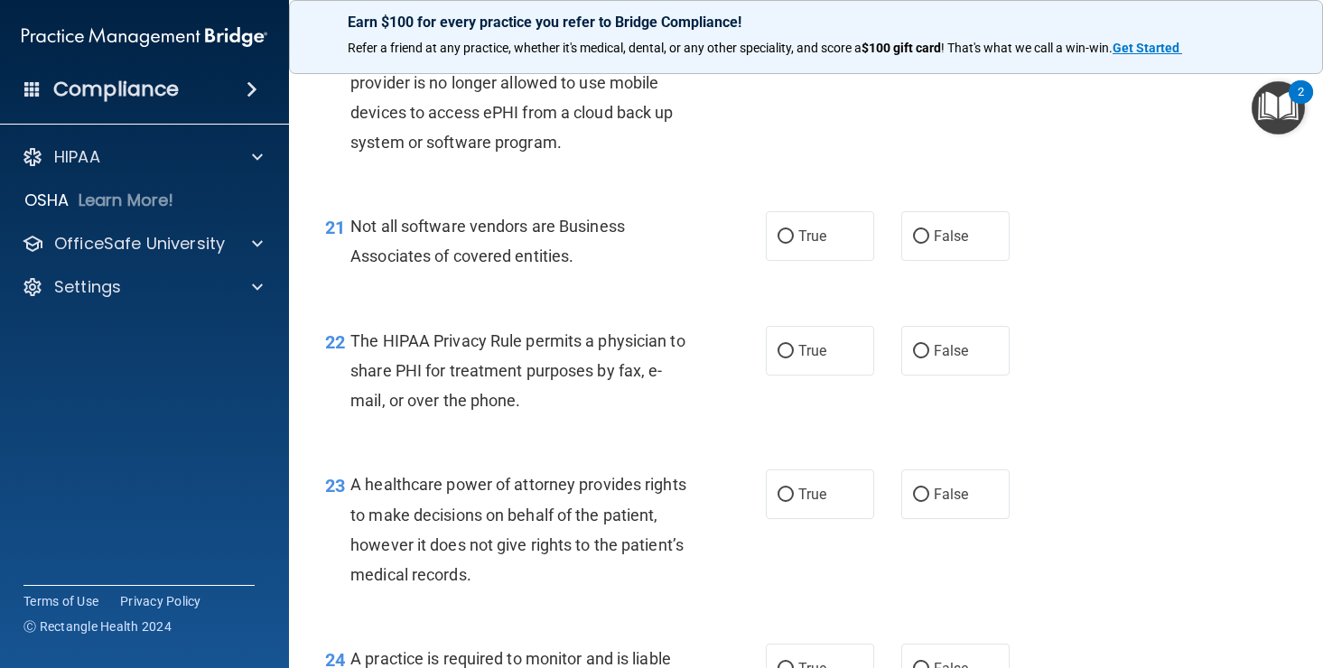
scroll to position [3329, 0]
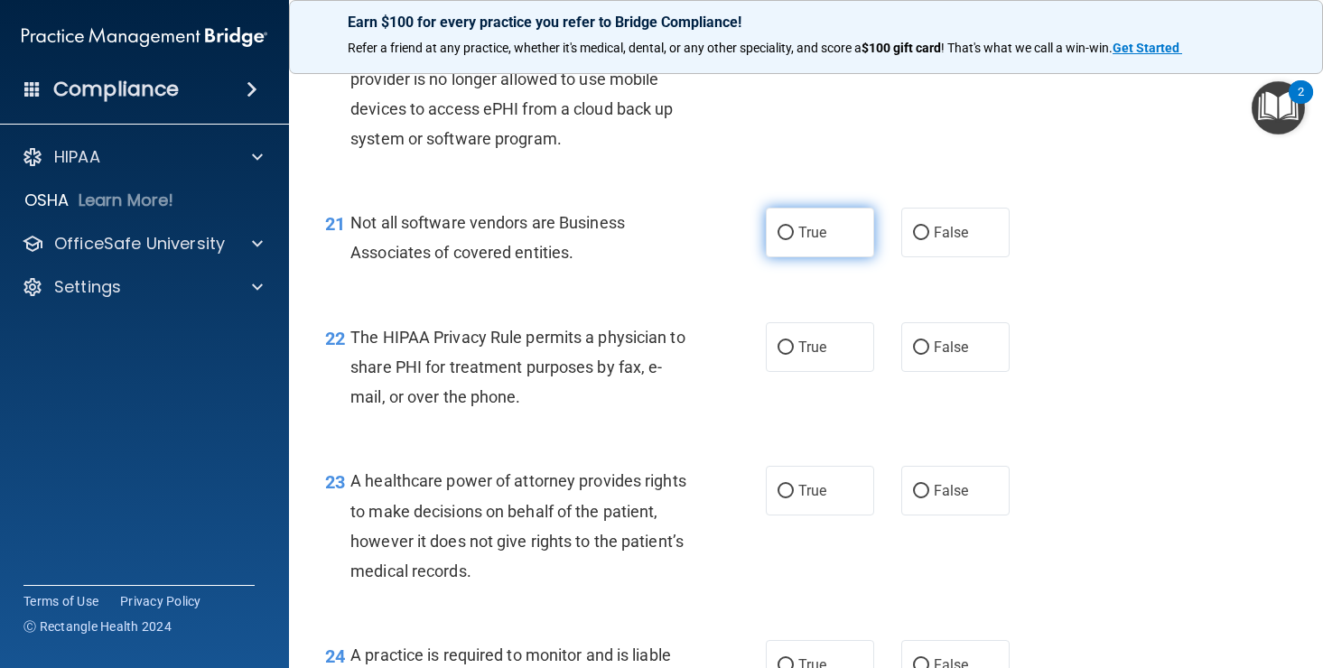
click at [789, 240] on input "True" at bounding box center [786, 234] width 16 height 14
radio input "true"
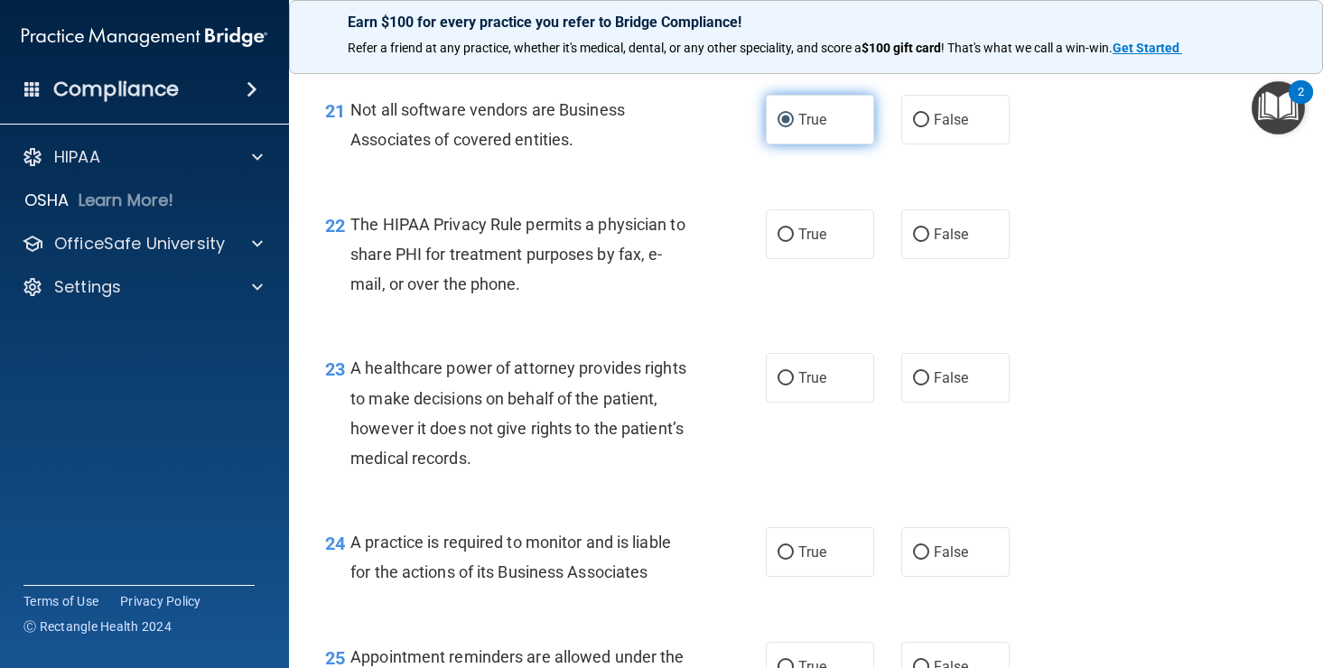
scroll to position [3460, 0]
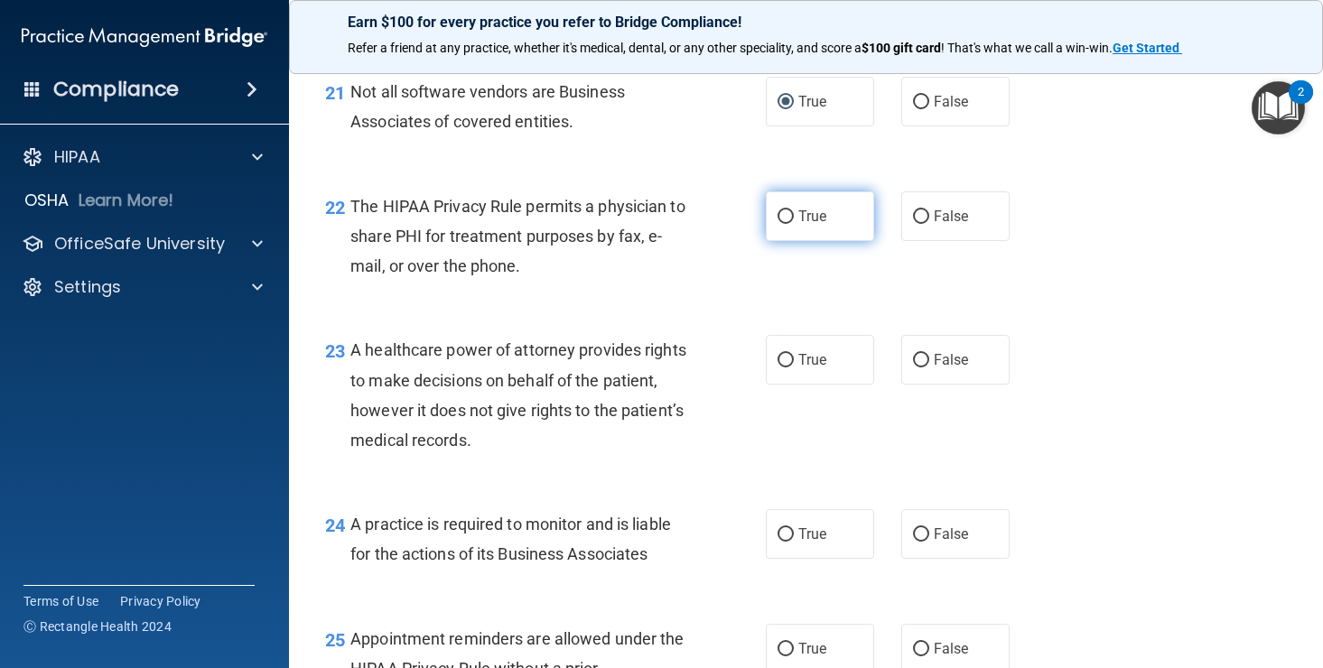
click at [788, 224] on input "True" at bounding box center [786, 217] width 16 height 14
radio input "true"
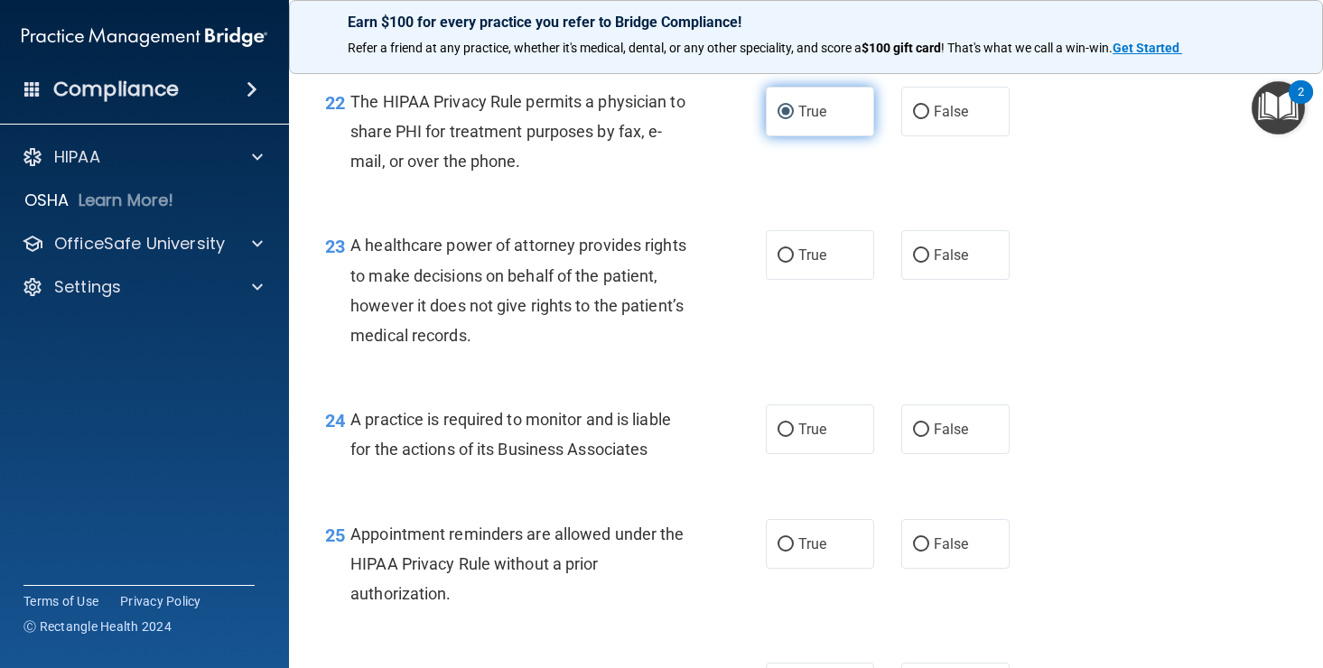
scroll to position [3584, 0]
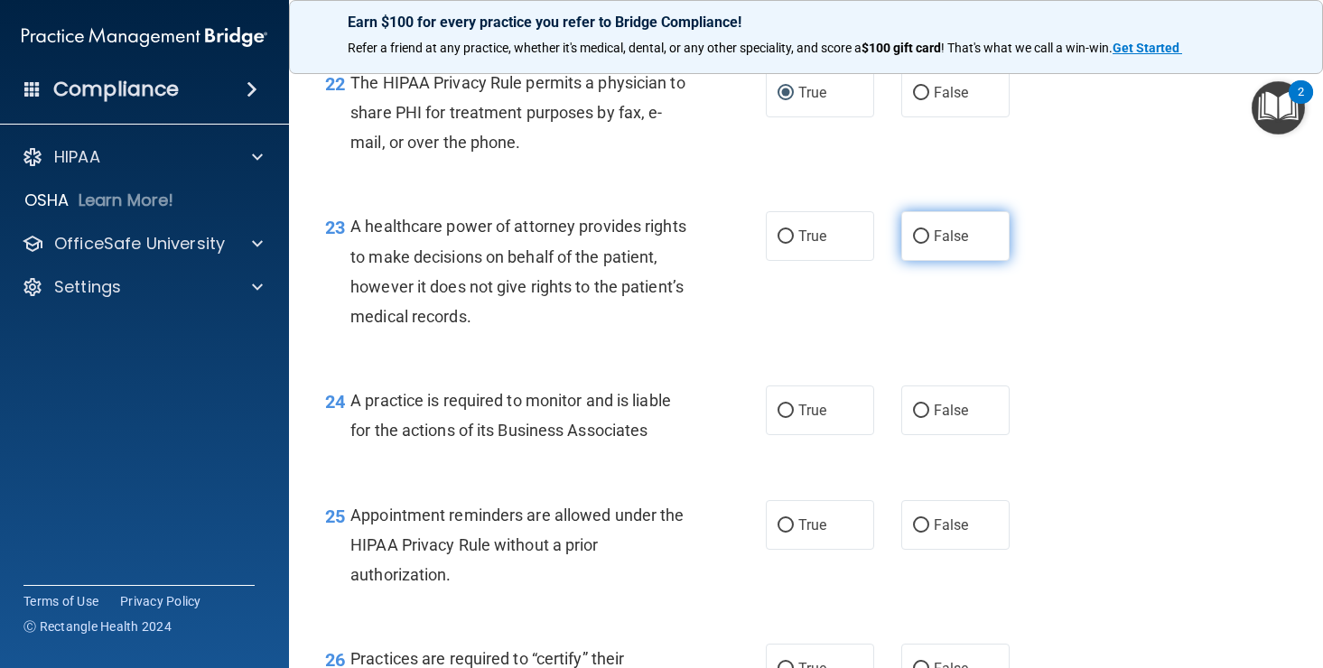
click at [937, 245] on span "False" at bounding box center [951, 236] width 35 height 17
click at [929, 244] on input "False" at bounding box center [921, 237] width 16 height 14
radio input "true"
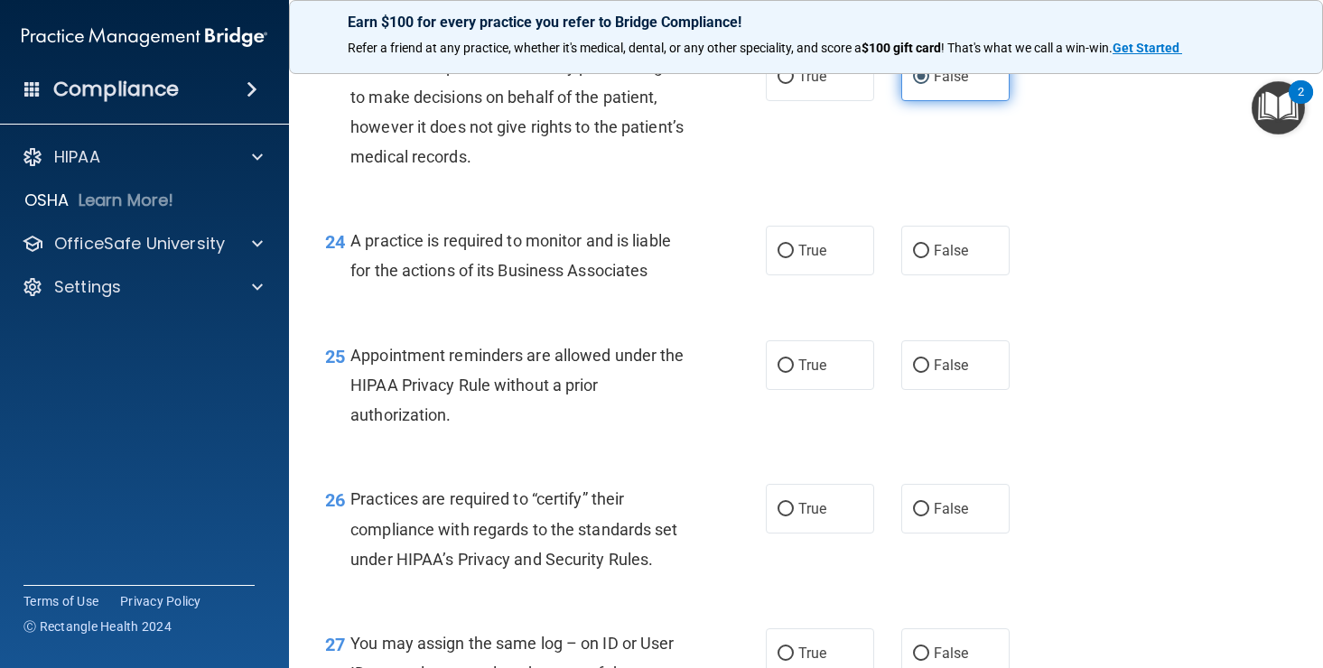
scroll to position [3747, 0]
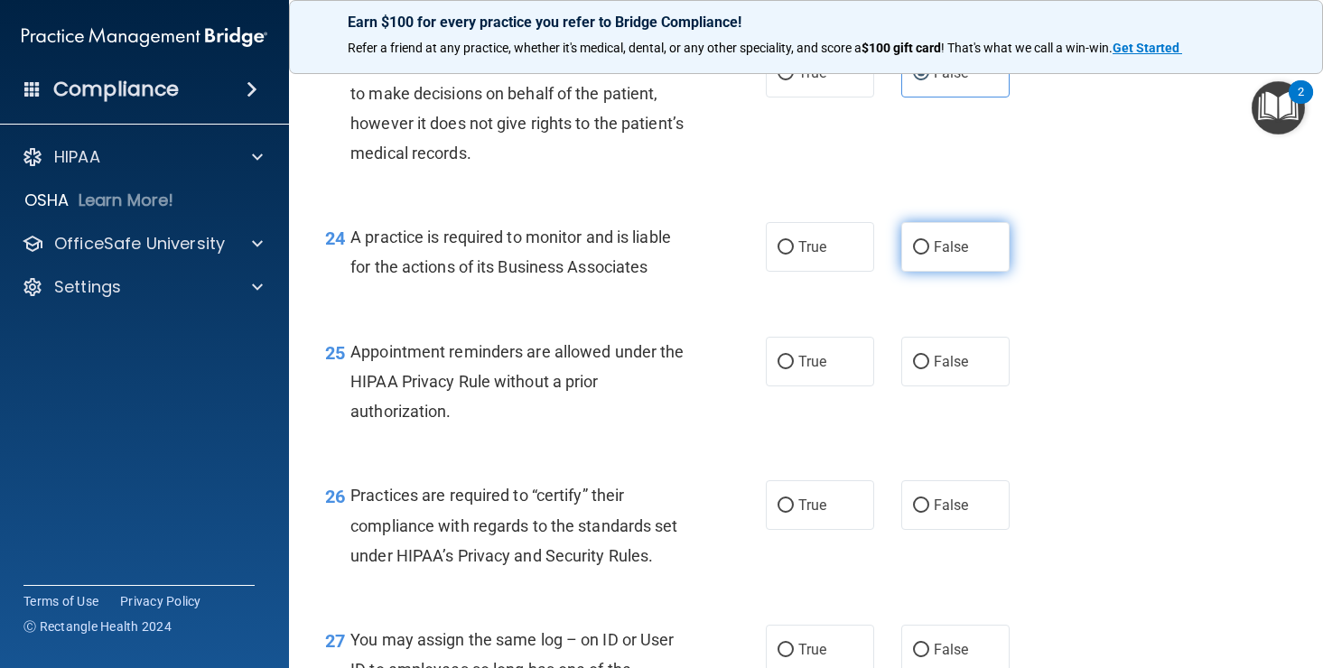
click at [922, 255] on input "False" at bounding box center [921, 248] width 16 height 14
radio input "true"
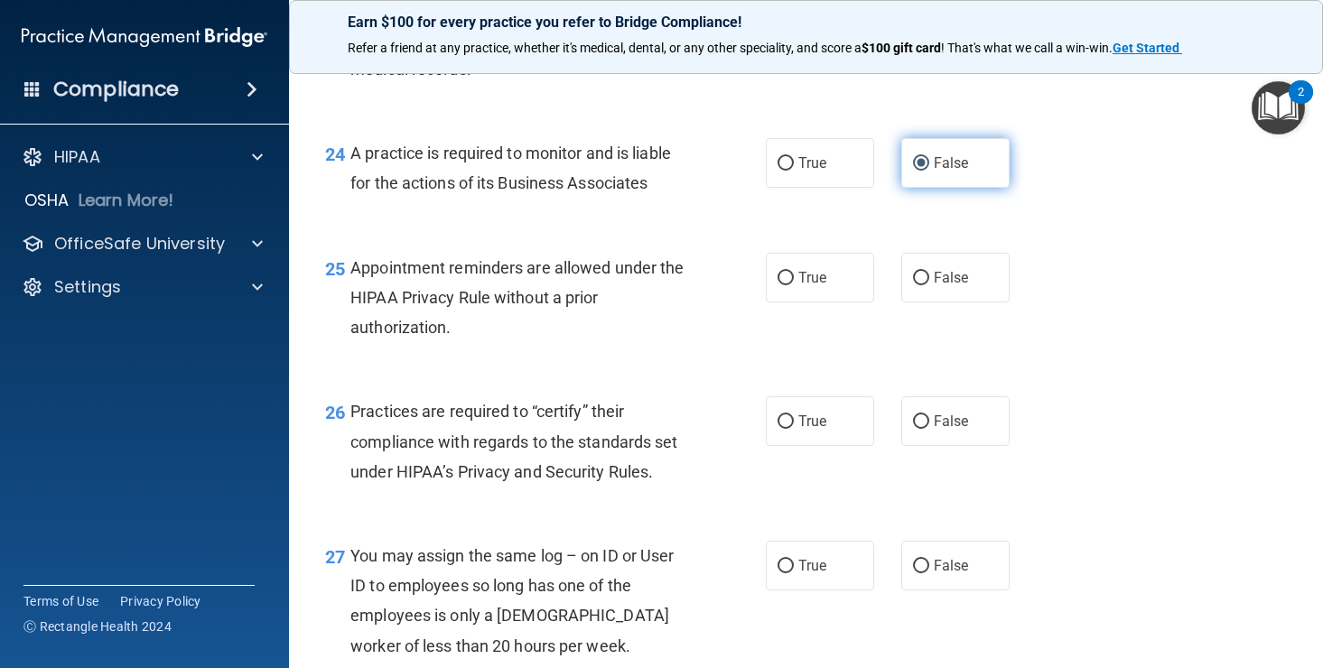
scroll to position [3866, 0]
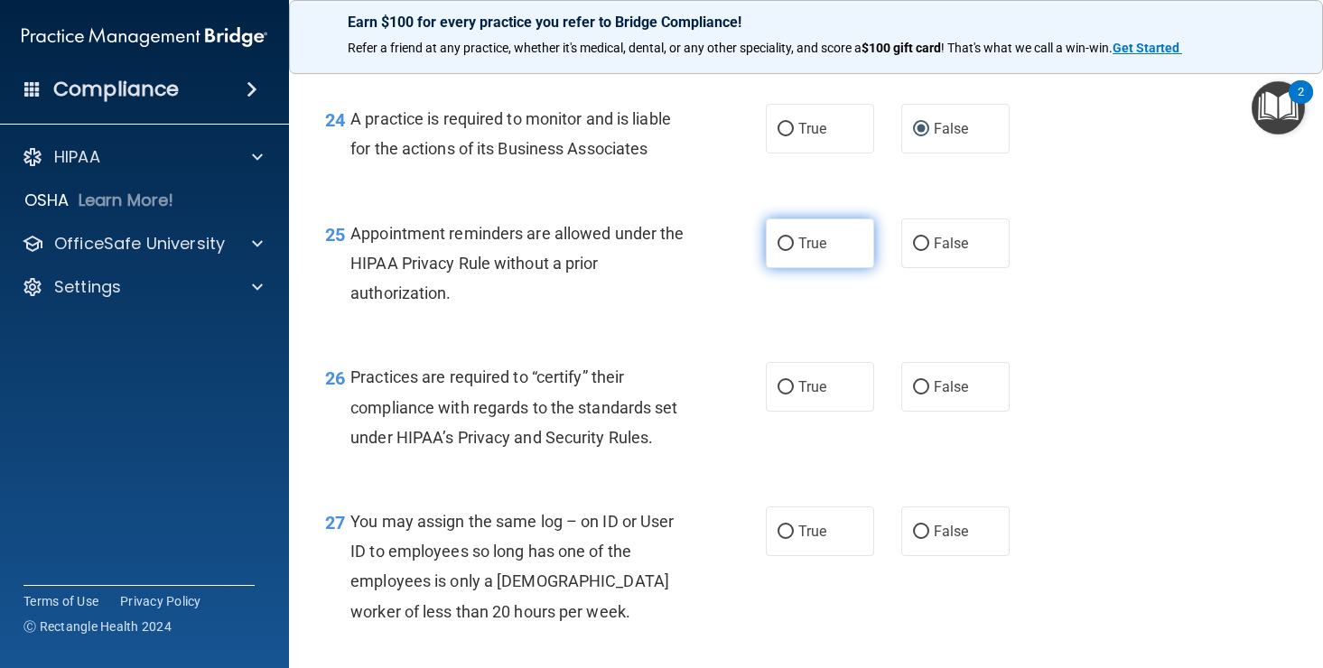
click at [790, 251] on input "True" at bounding box center [786, 245] width 16 height 14
radio input "true"
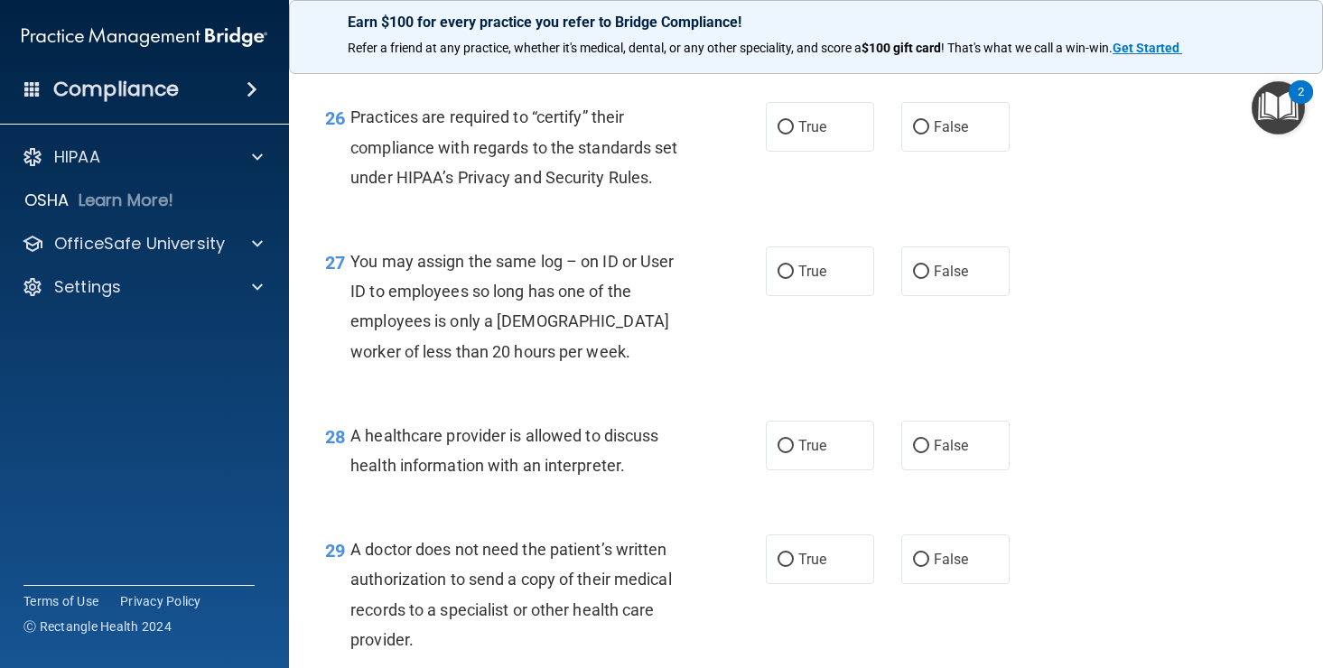
scroll to position [4127, 0]
click at [797, 150] on label "True" at bounding box center [820, 125] width 108 height 50
click at [794, 133] on input "True" at bounding box center [786, 126] width 16 height 14
radio input "true"
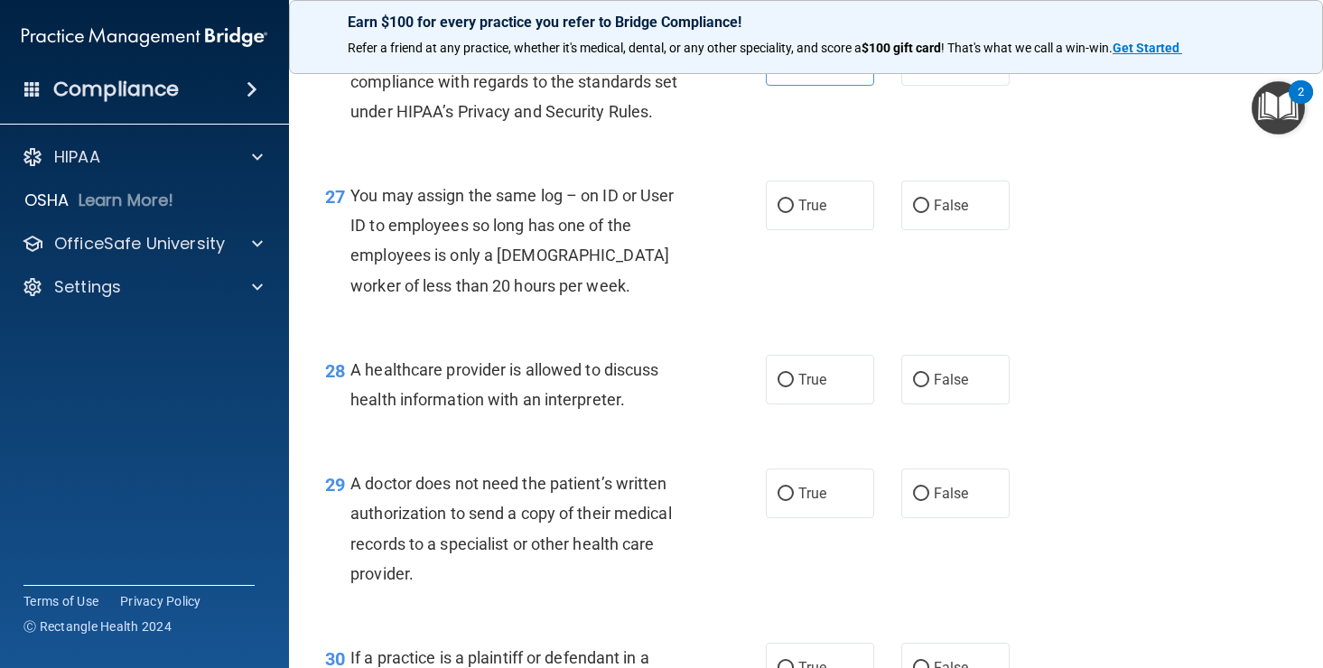
scroll to position [4192, 0]
click at [924, 212] on input "False" at bounding box center [921, 206] width 16 height 14
radio input "true"
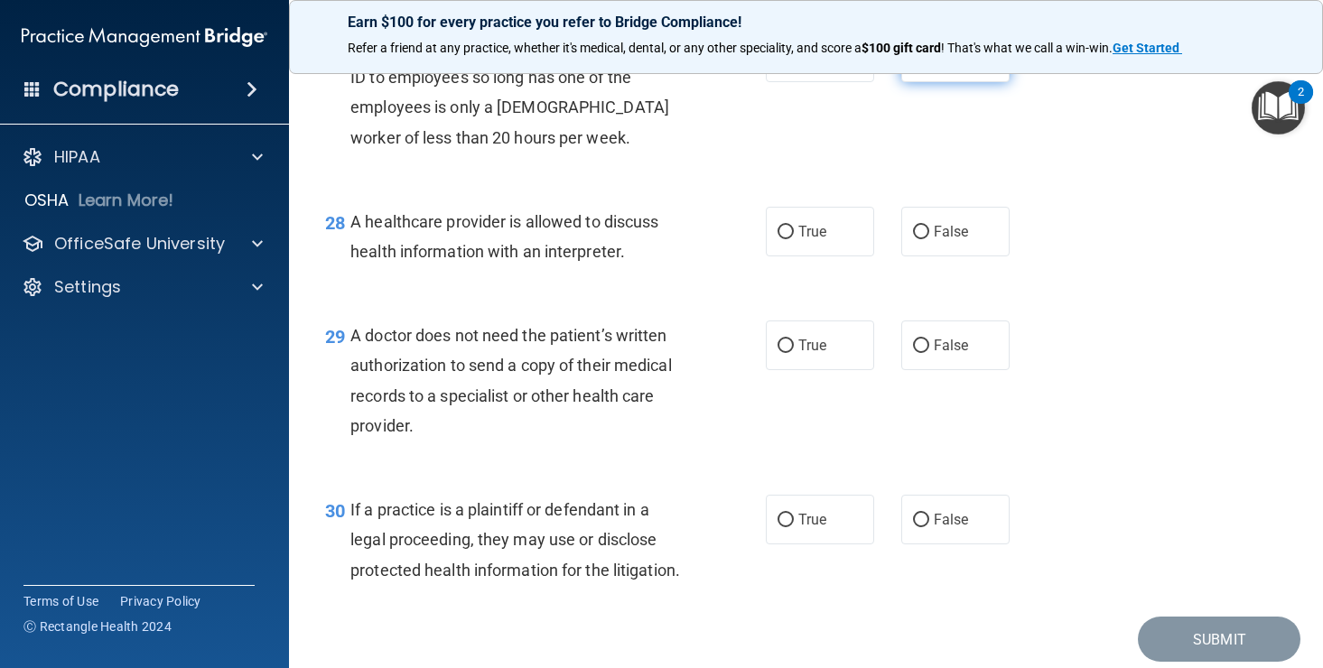
scroll to position [4353, 0]
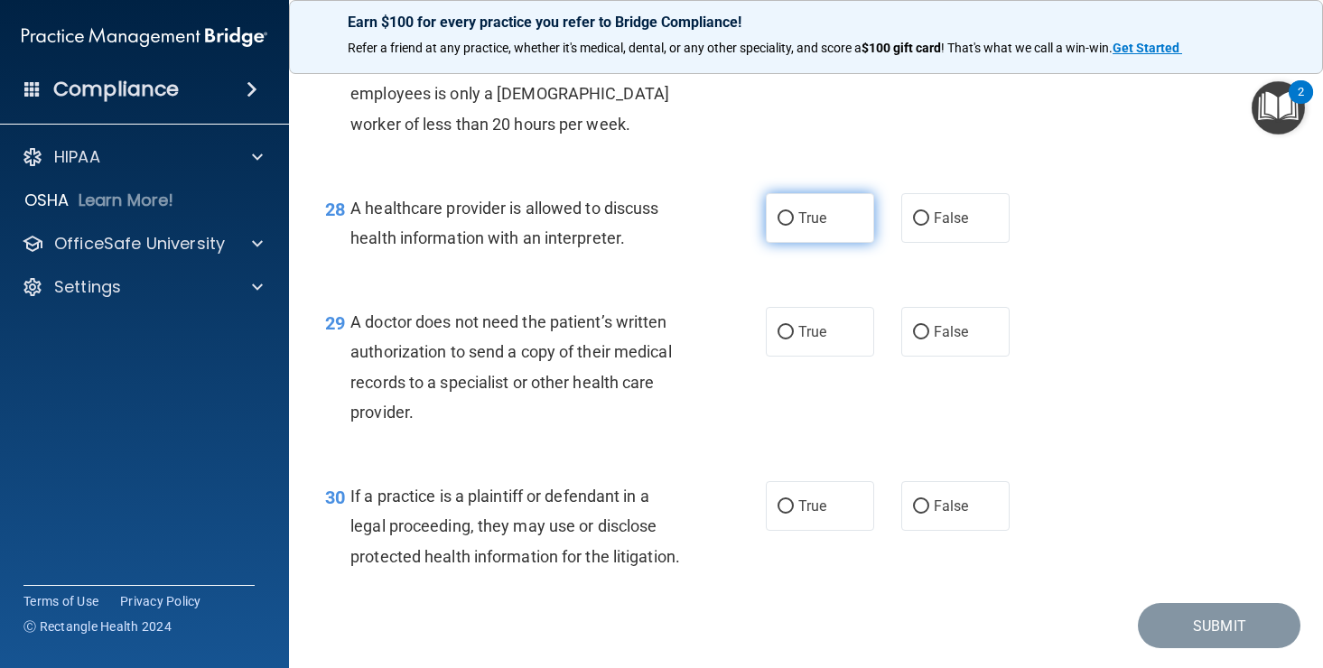
click at [795, 243] on label "True" at bounding box center [820, 218] width 108 height 50
click at [794, 226] on input "True" at bounding box center [786, 219] width 16 height 14
radio input "true"
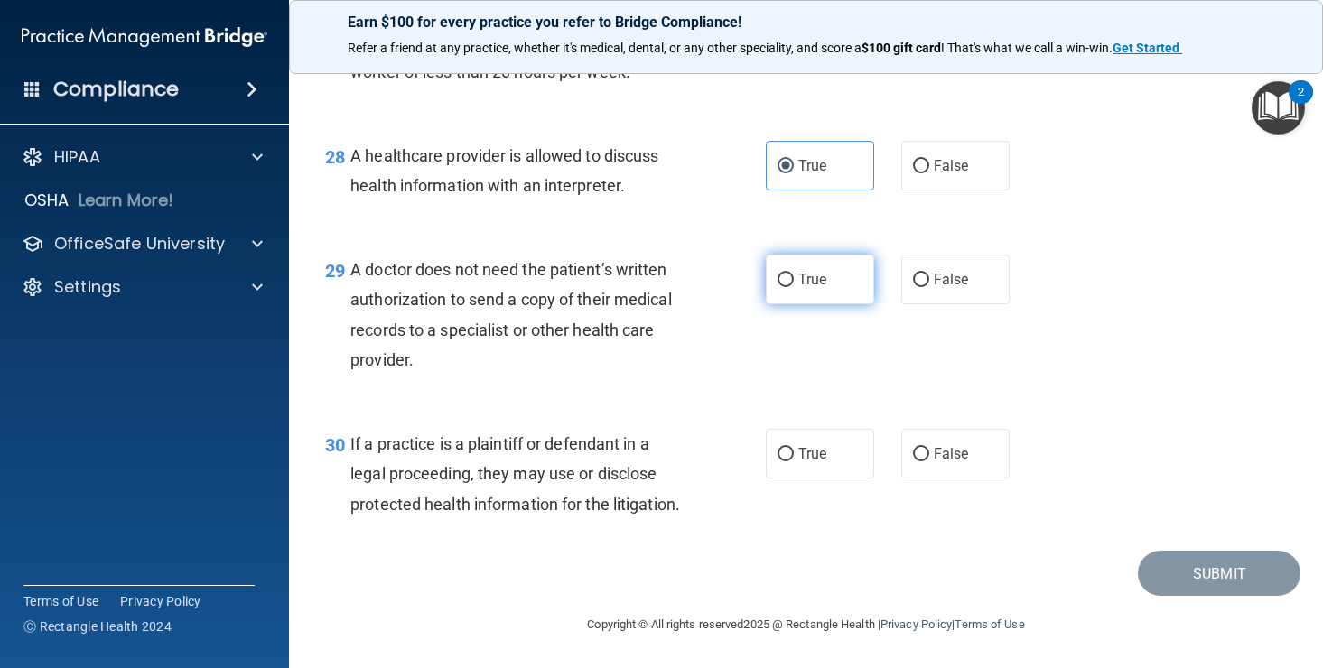
click at [788, 276] on input "True" at bounding box center [786, 281] width 16 height 14
radio input "true"
click at [791, 452] on input "True" at bounding box center [786, 455] width 16 height 14
radio input "true"
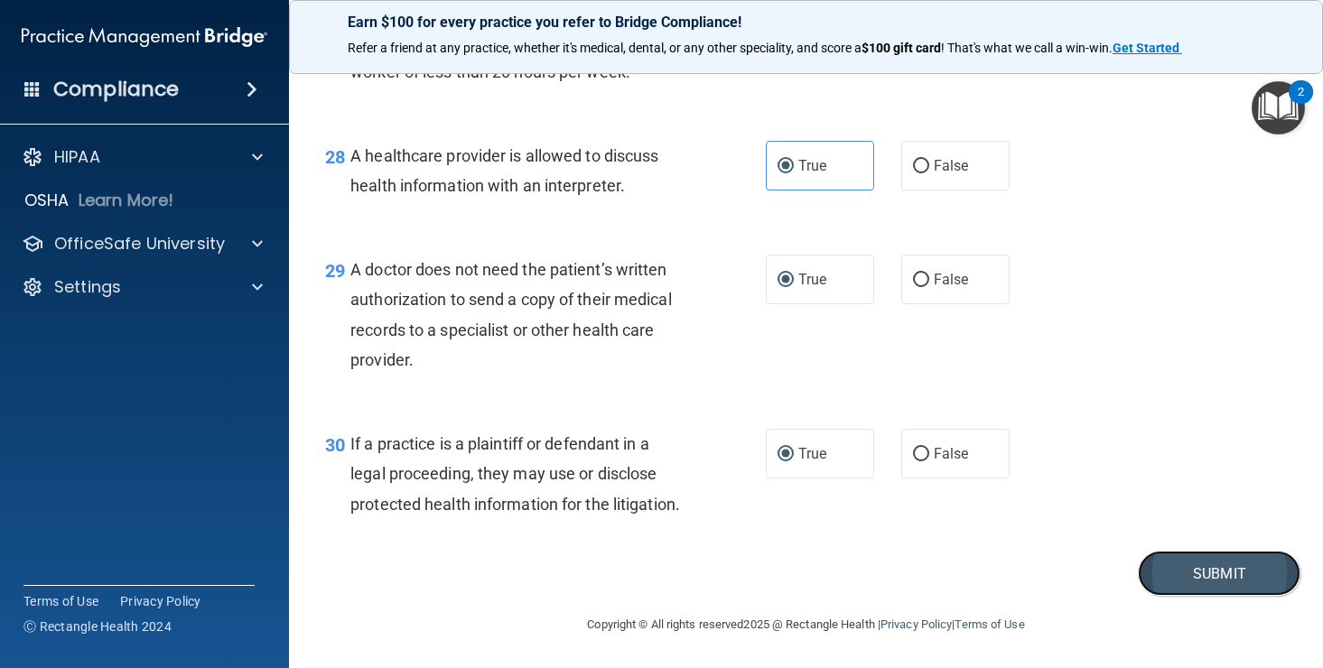
click at [1218, 586] on button "Submit" at bounding box center [1219, 574] width 163 height 46
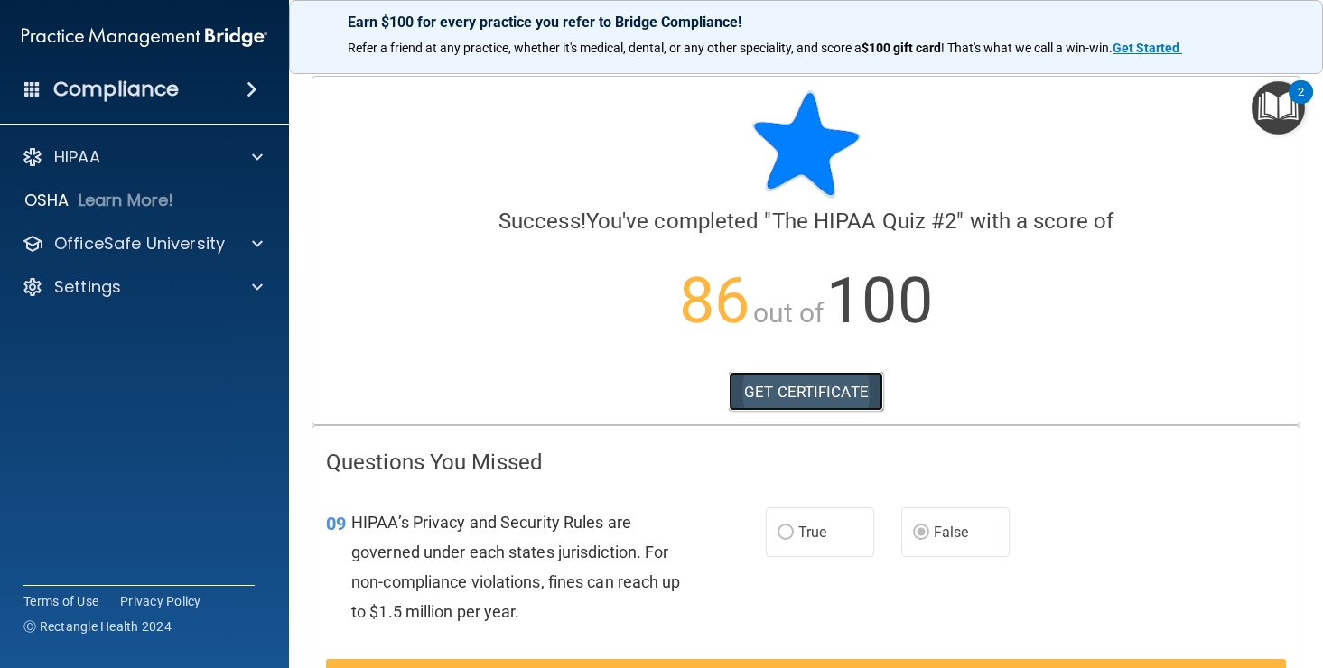
click at [778, 409] on link "GET CERTIFICATE" at bounding box center [806, 392] width 154 height 40
click at [124, 251] on p "OfficeSafe University" at bounding box center [139, 244] width 171 height 22
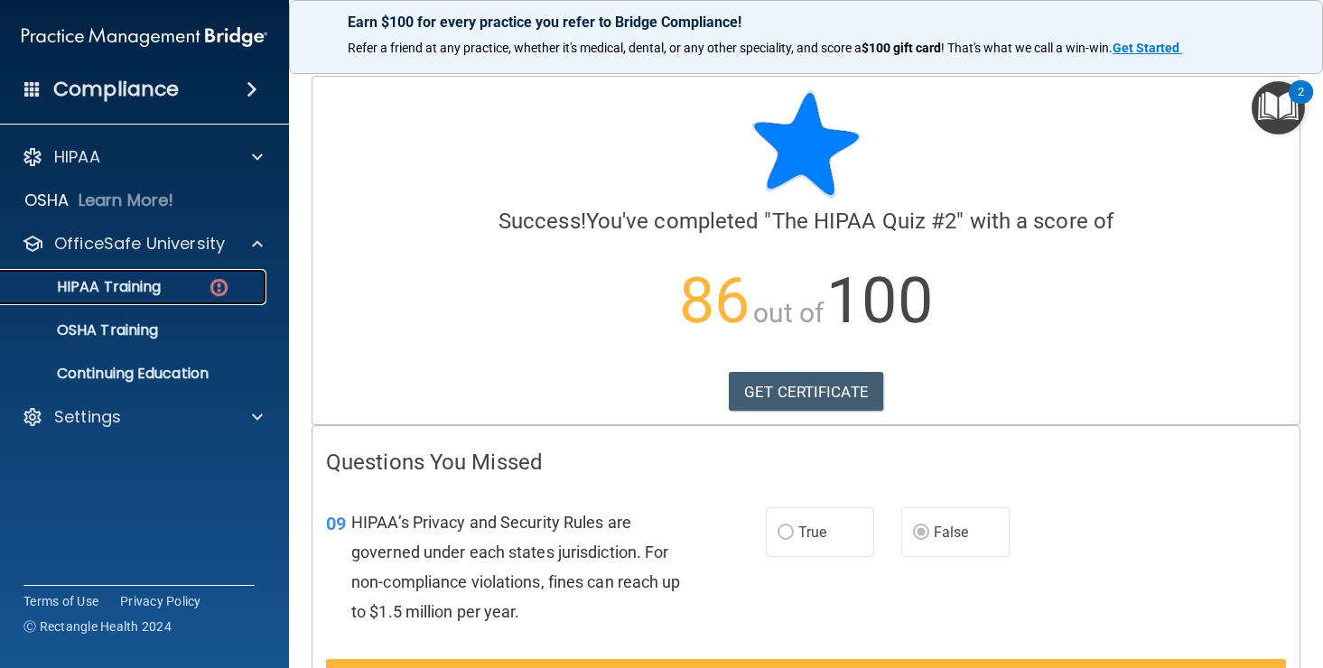
click at [110, 290] on p "HIPAA Training" at bounding box center [86, 287] width 149 height 18
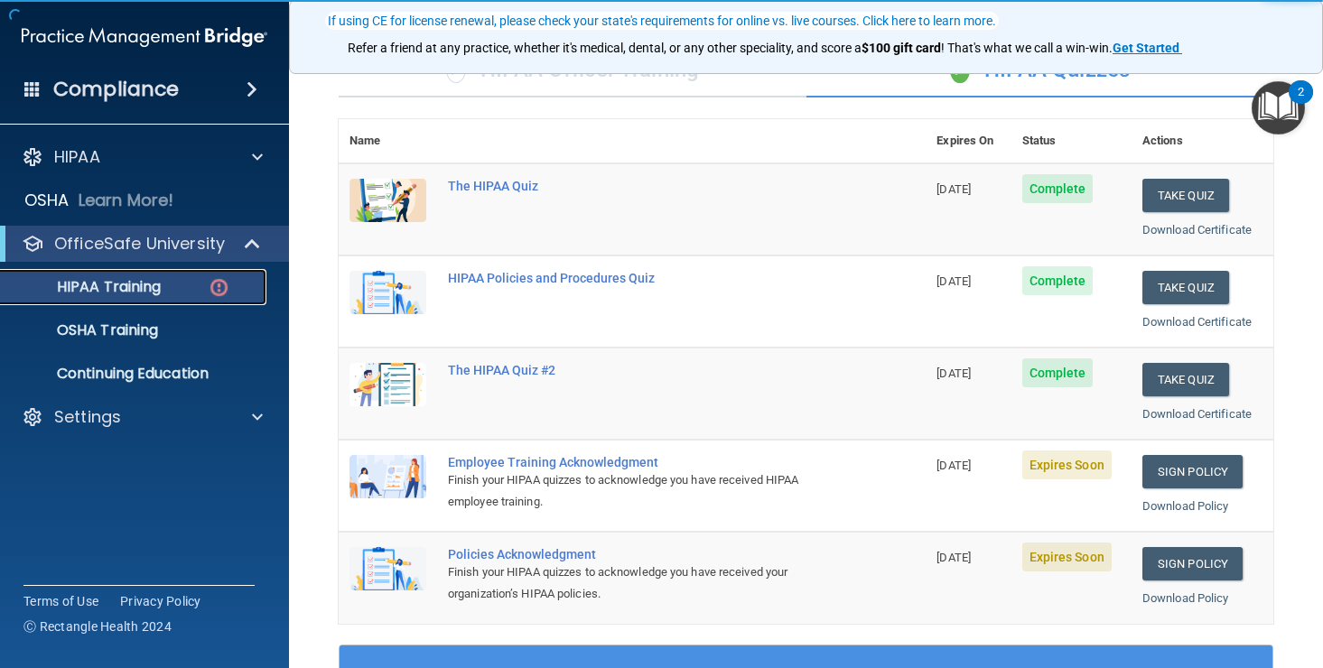
scroll to position [164, 0]
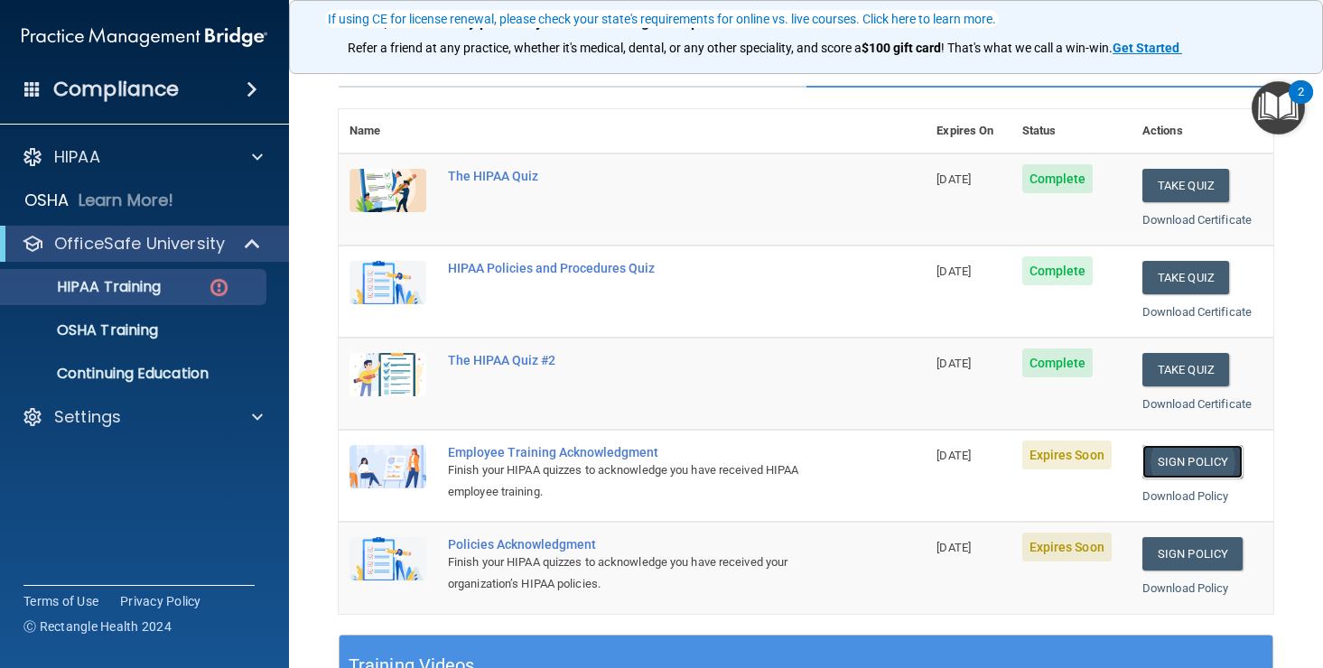
click at [1187, 460] on link "Sign Policy" at bounding box center [1193, 461] width 100 height 33
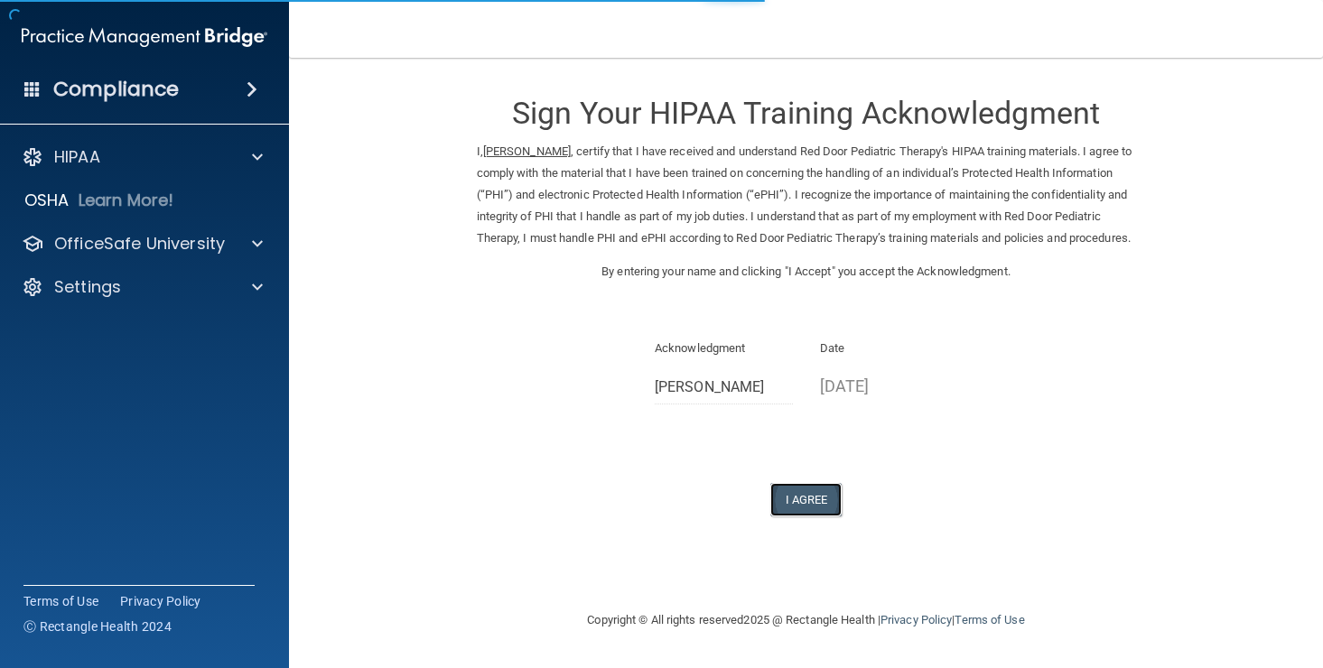
click at [815, 517] on button "I Agree" at bounding box center [806, 499] width 72 height 33
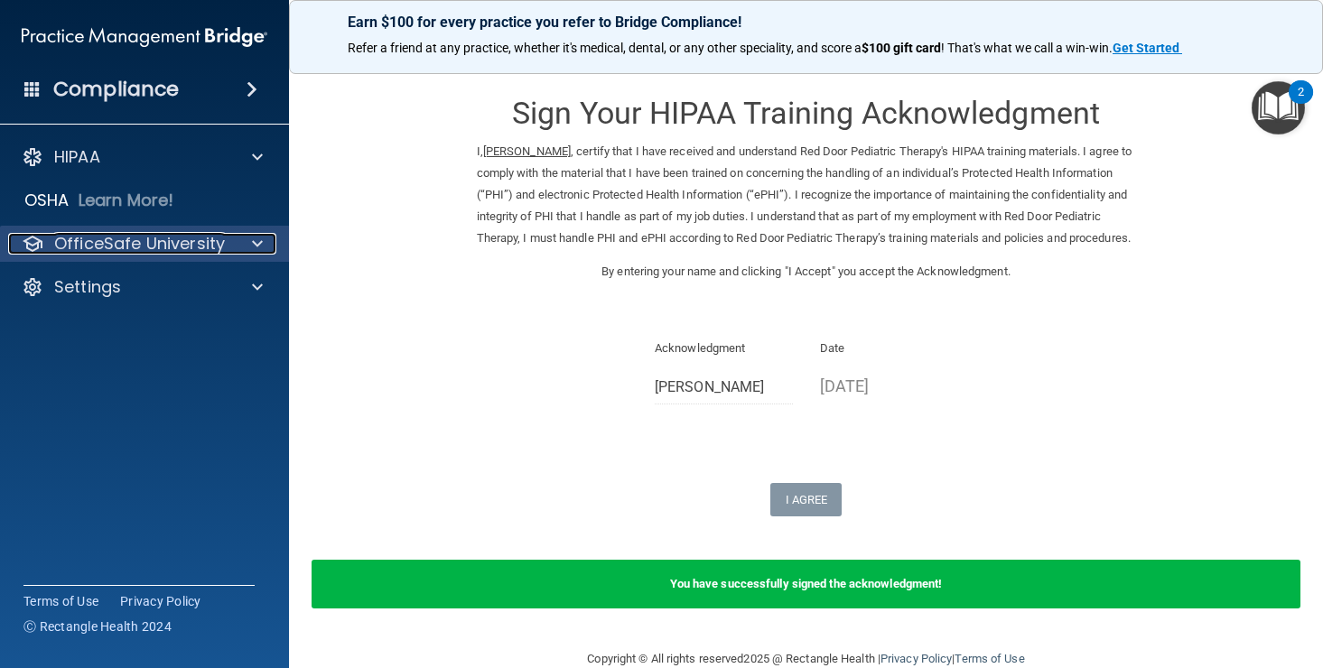
click at [175, 253] on p "OfficeSafe University" at bounding box center [139, 244] width 171 height 22
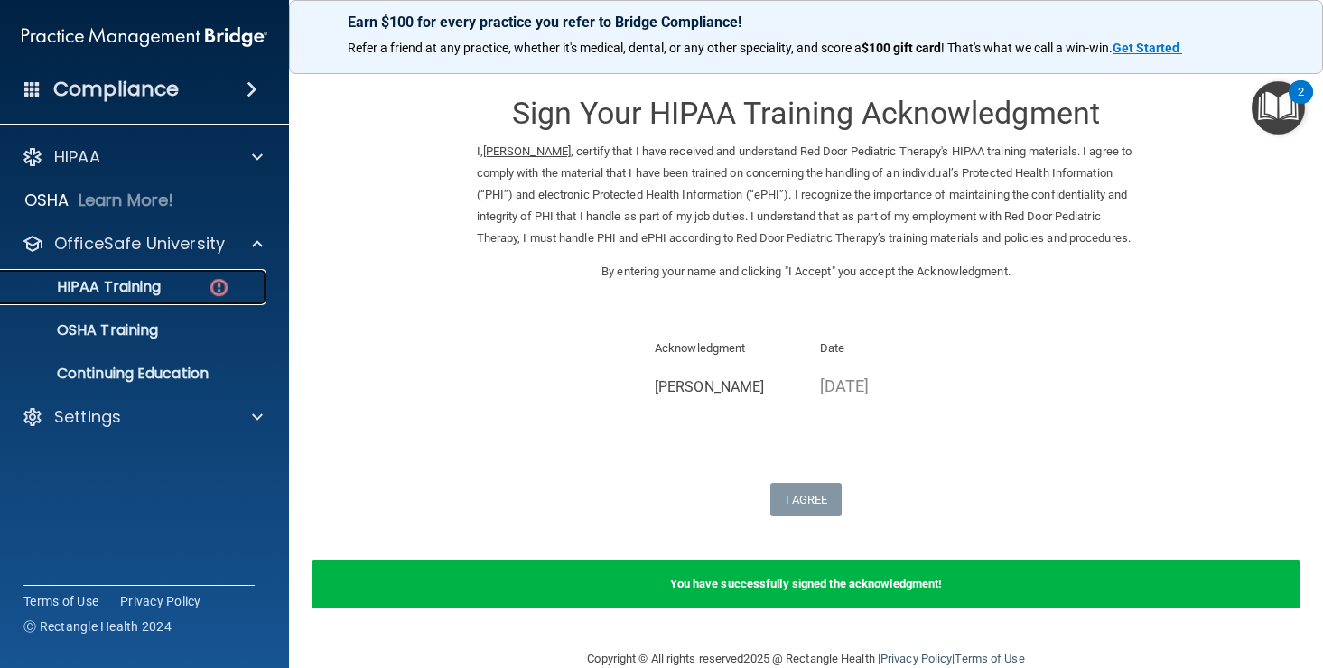
click at [171, 284] on div "HIPAA Training" at bounding box center [135, 287] width 247 height 18
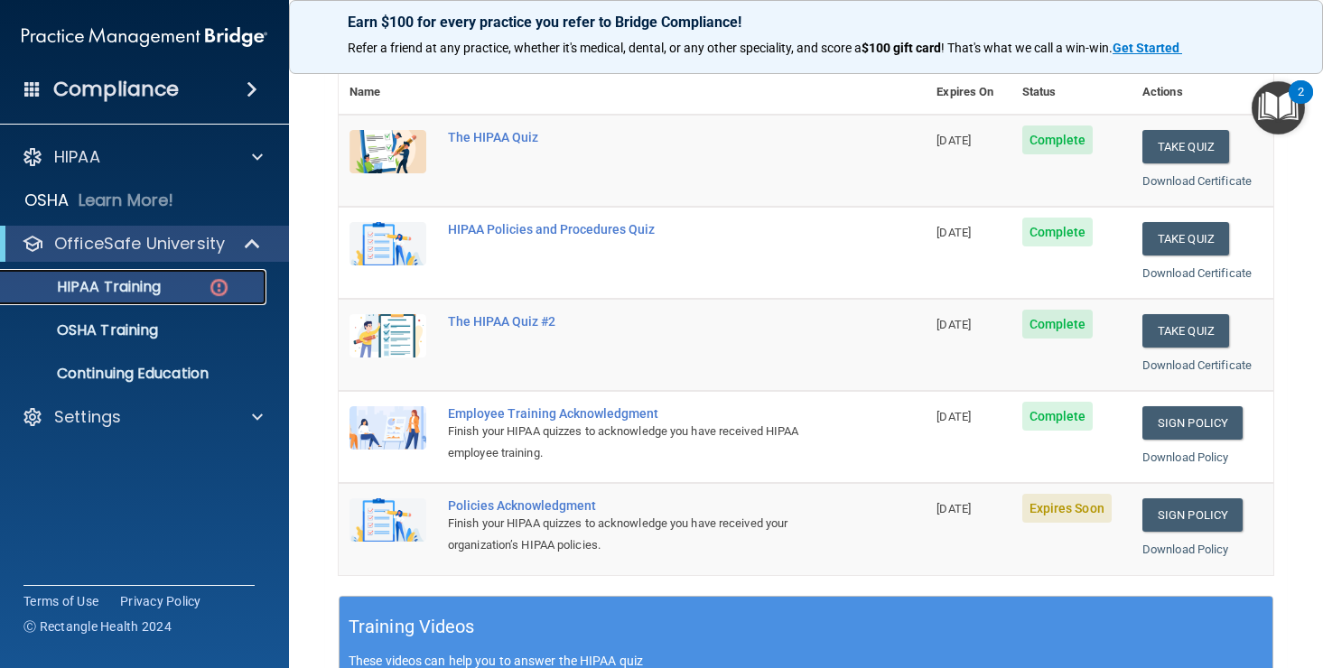
scroll to position [288, 0]
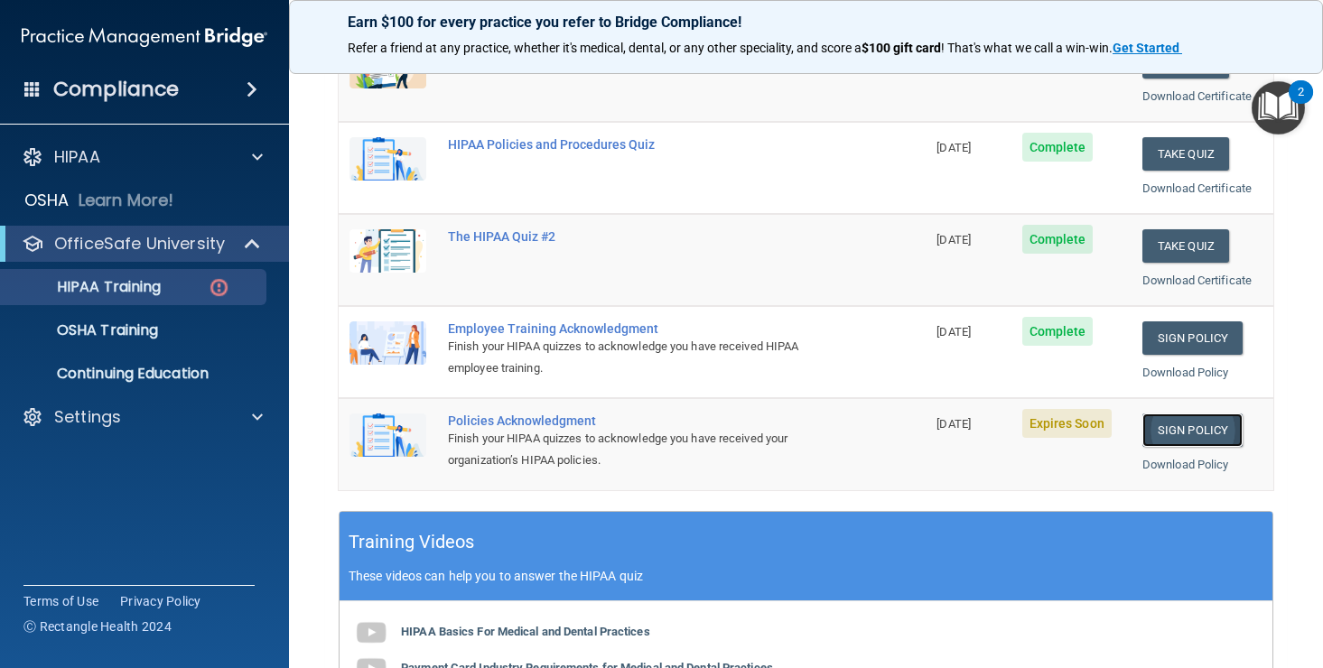
click at [1208, 422] on link "Sign Policy" at bounding box center [1193, 430] width 100 height 33
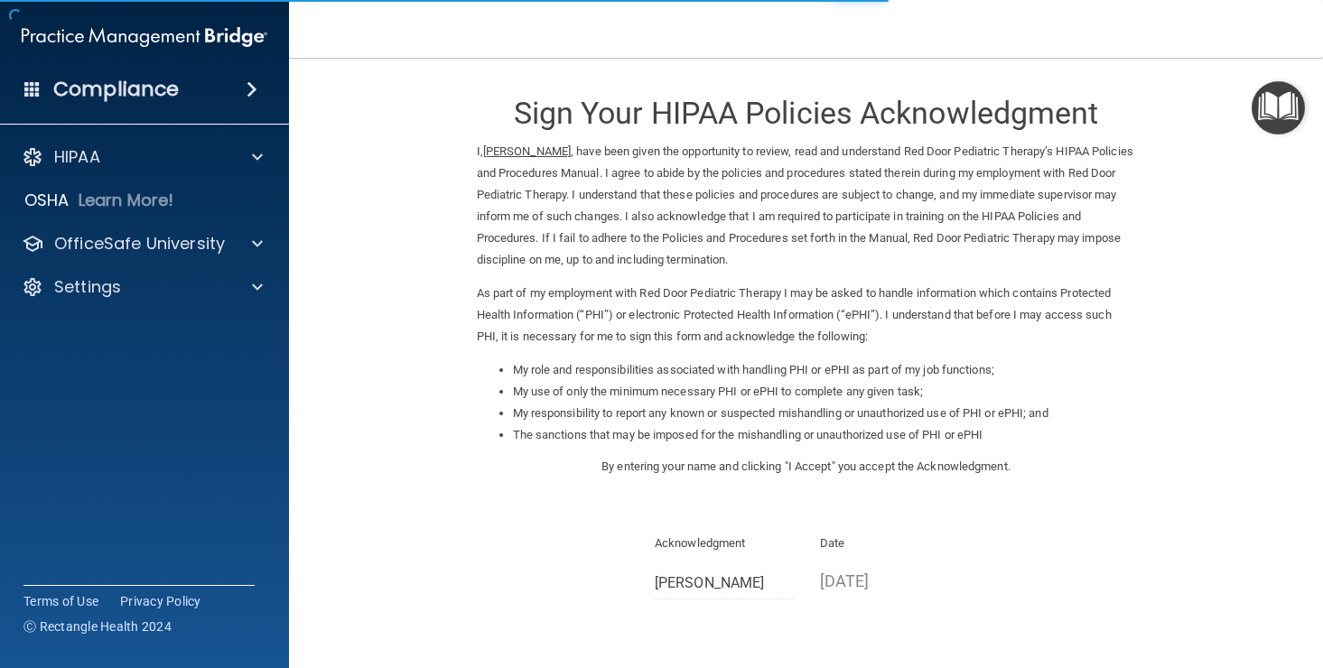
scroll to position [159, 0]
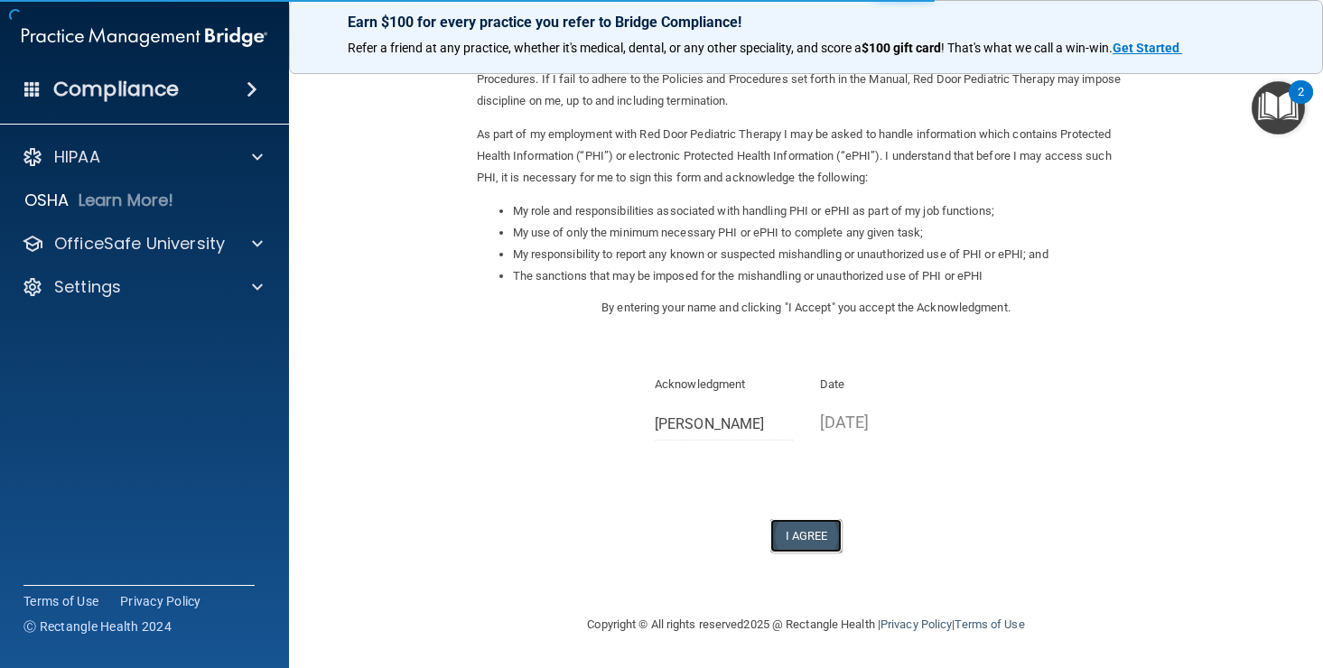
click at [813, 542] on button "I Agree" at bounding box center [806, 535] width 72 height 33
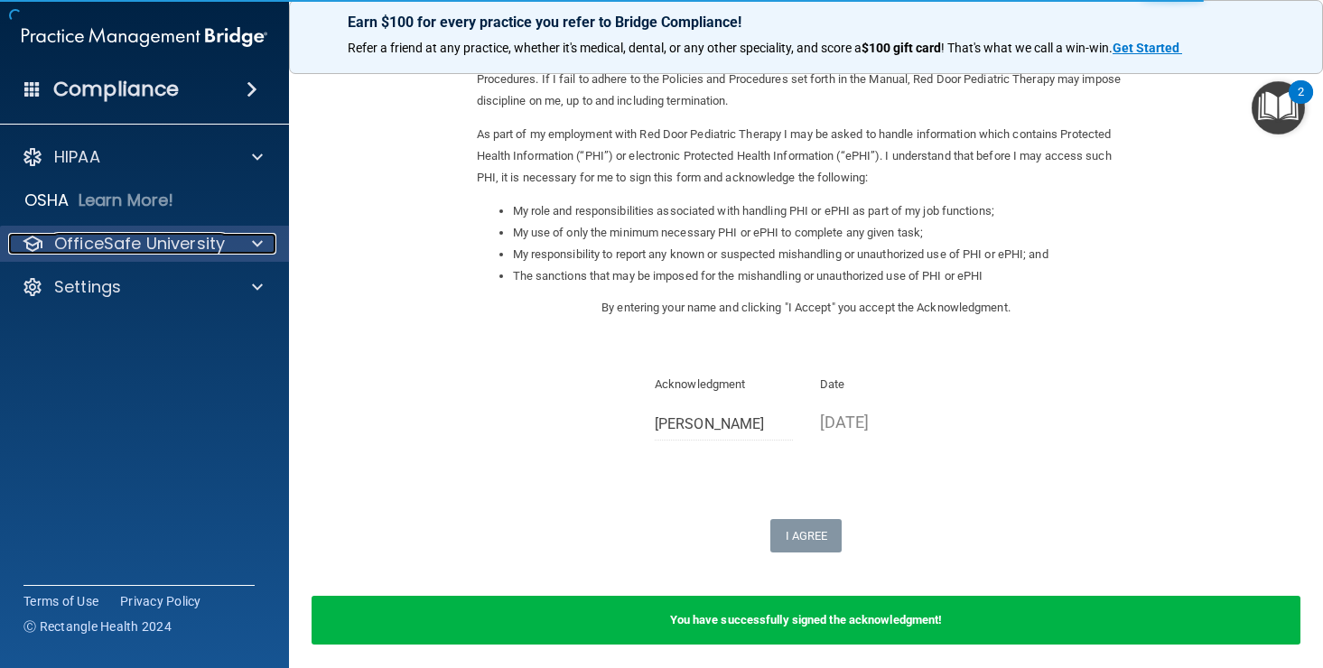
click at [202, 247] on p "OfficeSafe University" at bounding box center [139, 244] width 171 height 22
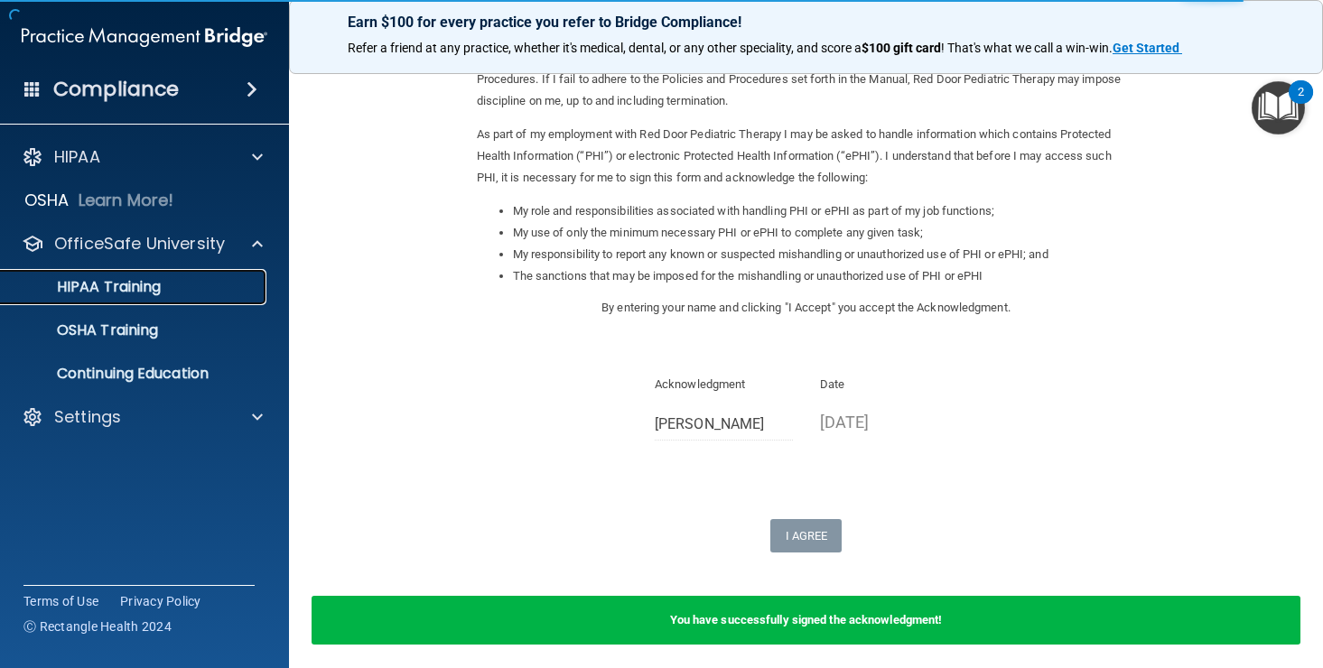
click at [162, 294] on div "HIPAA Training" at bounding box center [135, 287] width 247 height 18
